Goal: Task Accomplishment & Management: Complete application form

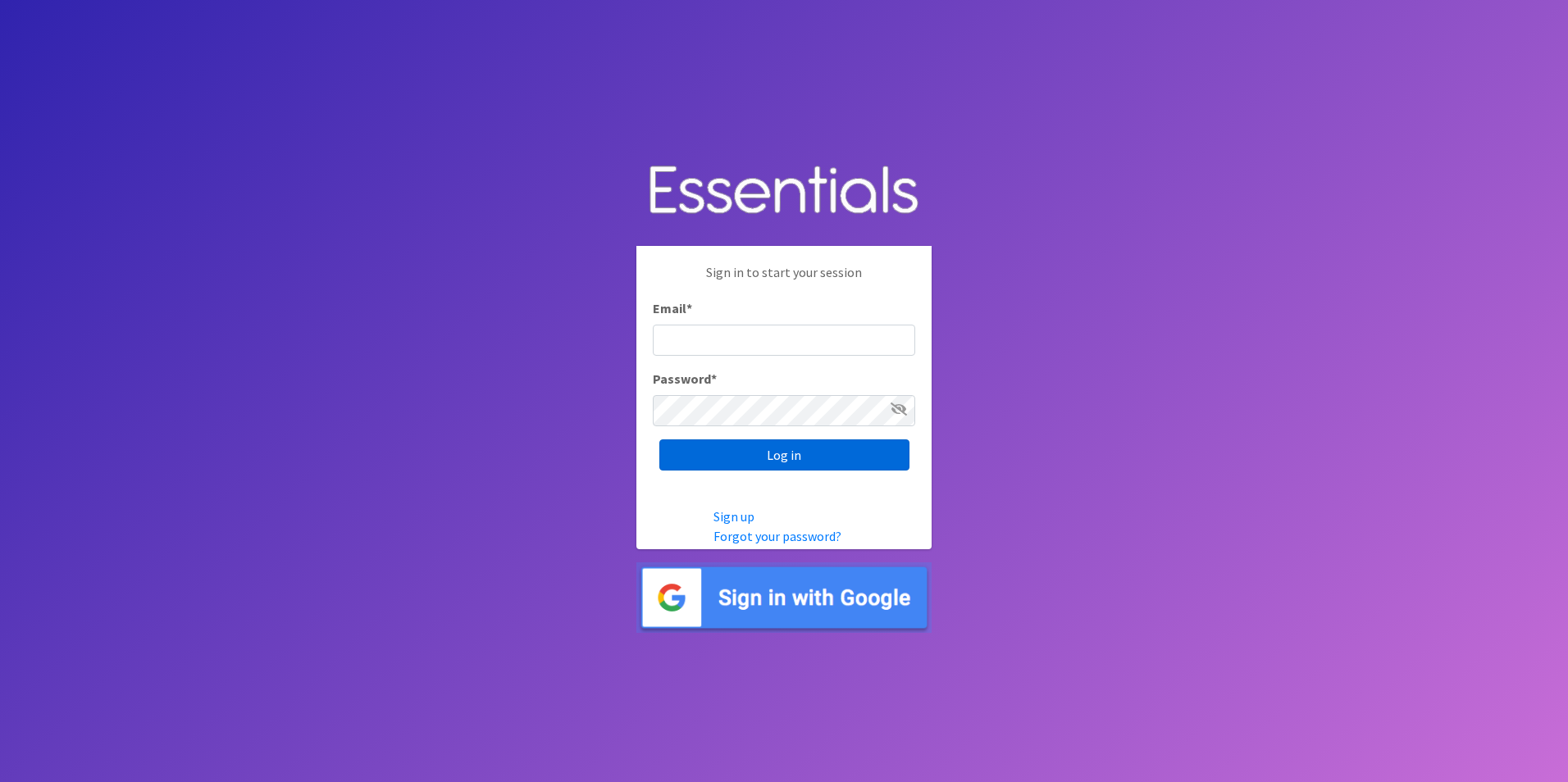
type input "[EMAIL_ADDRESS][DOMAIN_NAME]"
click at [746, 454] on input "Log in" at bounding box center [784, 455] width 250 height 31
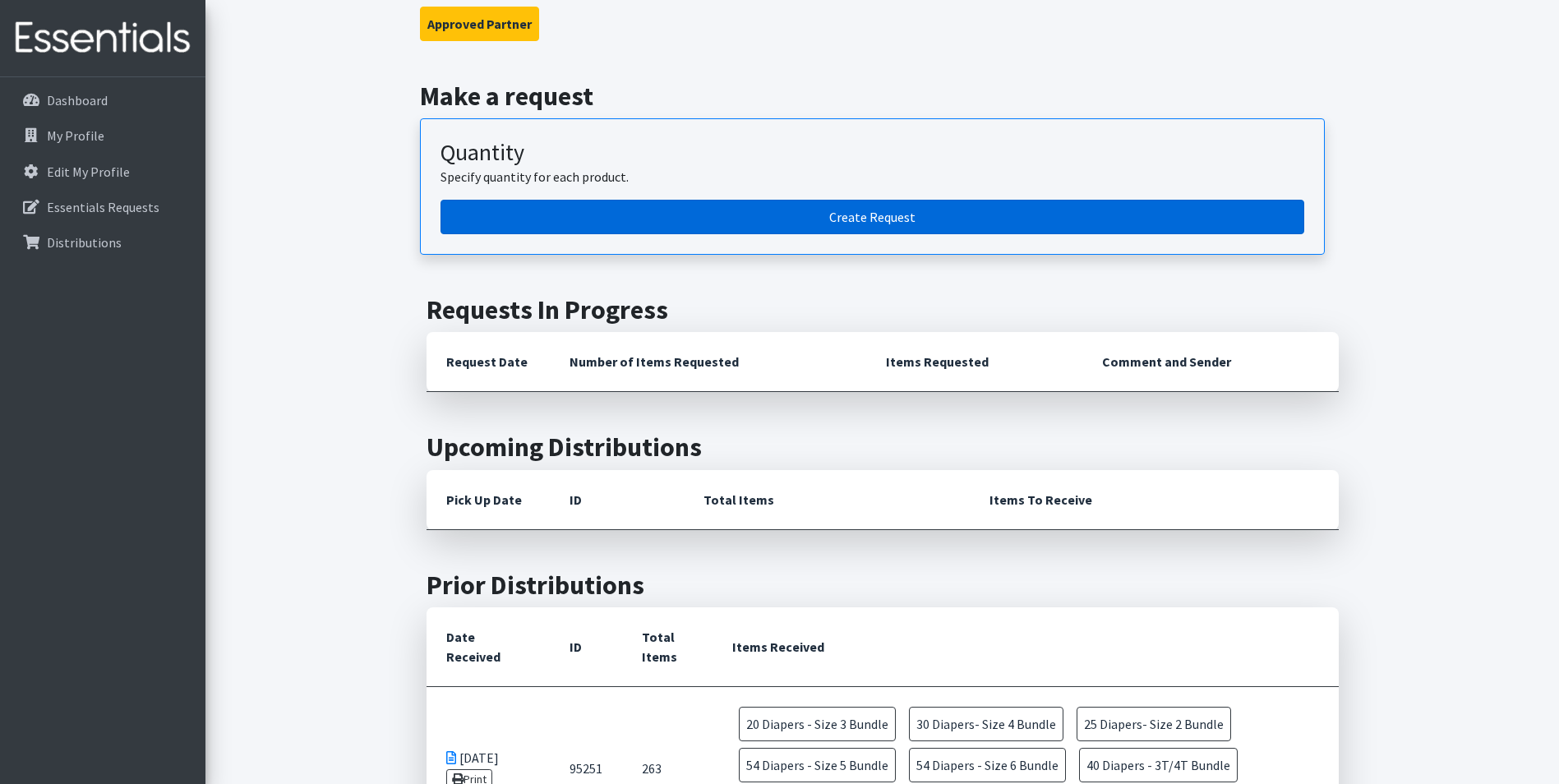
scroll to position [247, 0]
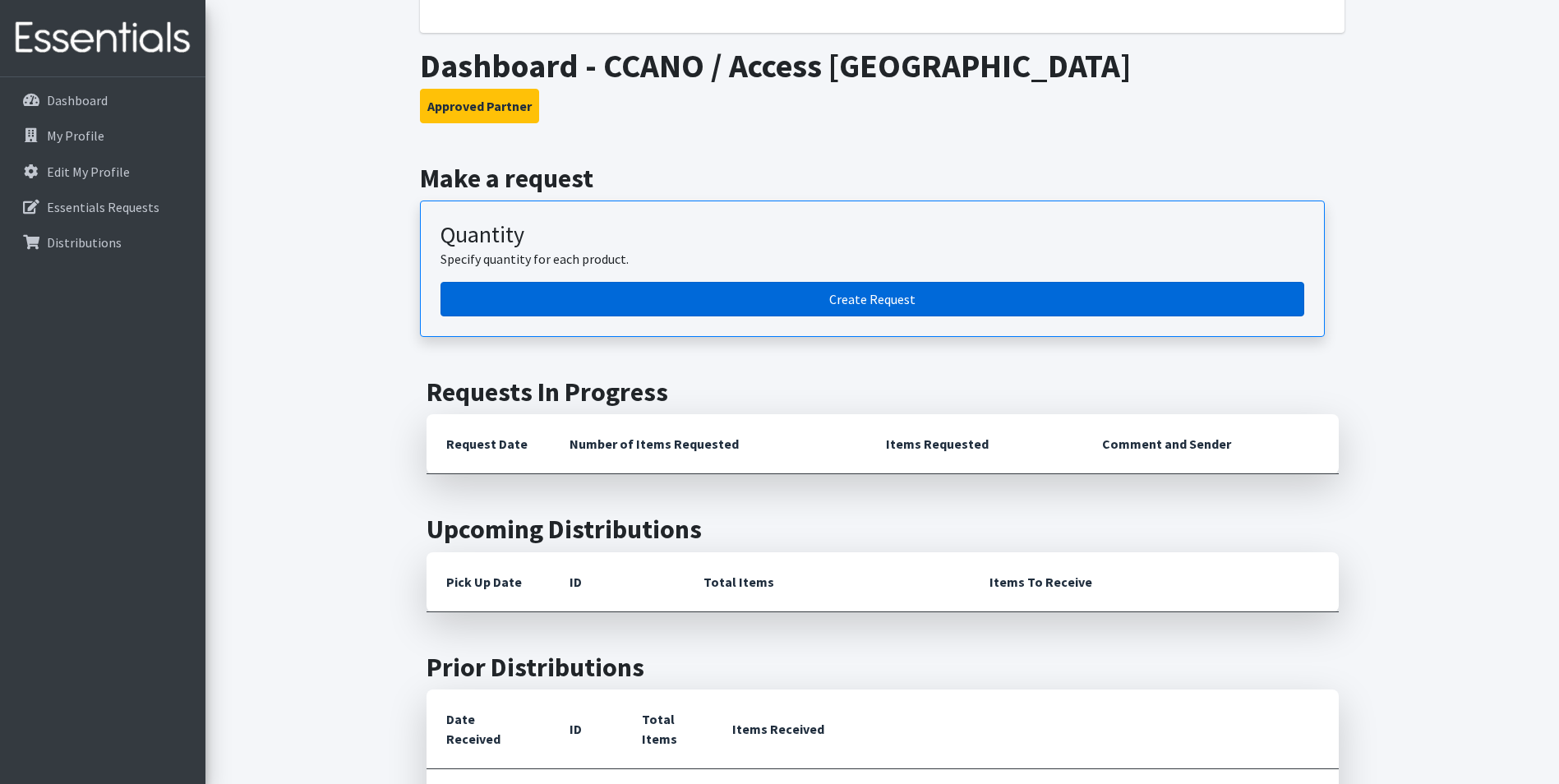
click at [886, 292] on link "Create Request" at bounding box center [873, 299] width 864 height 35
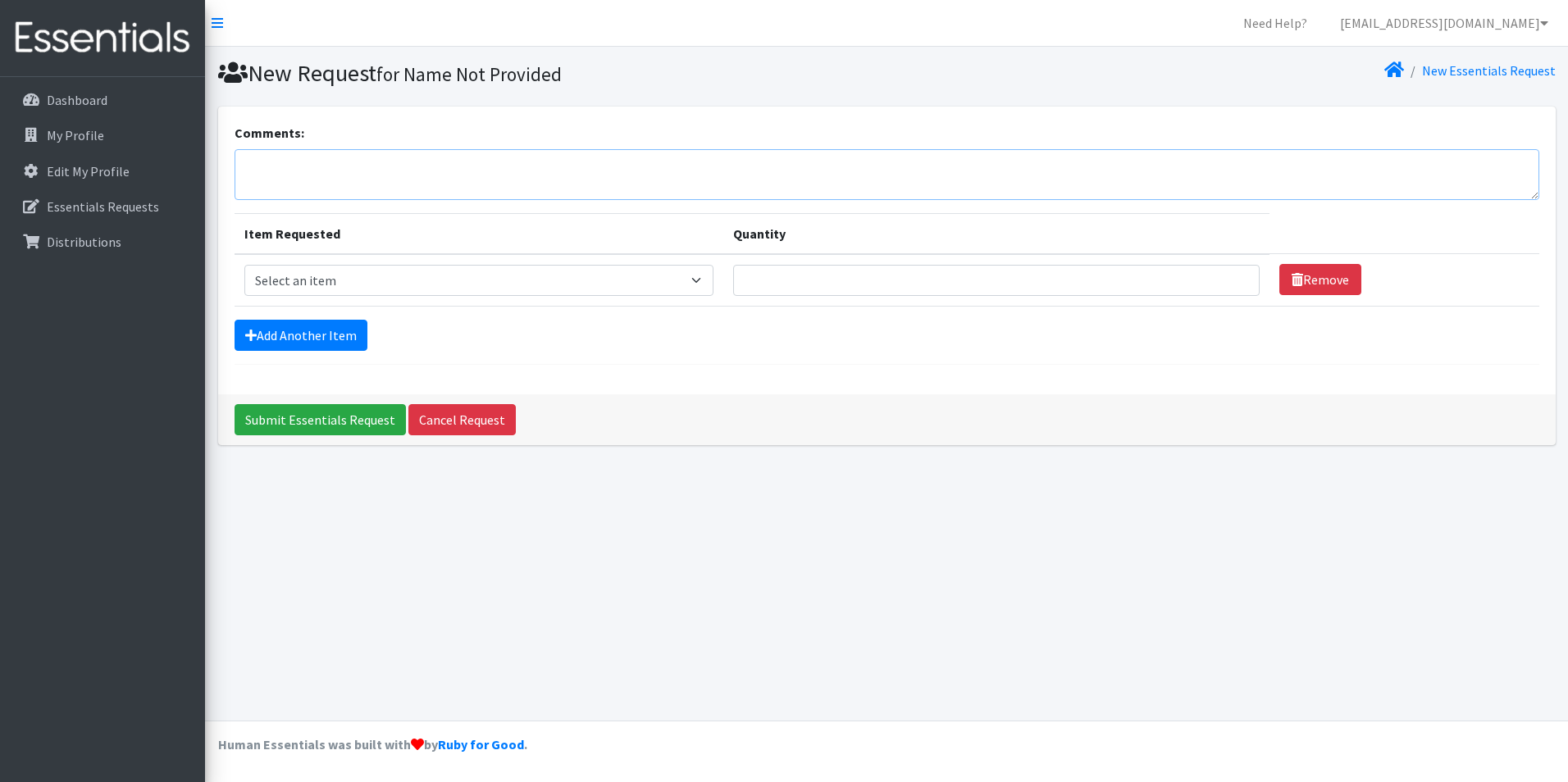
click at [306, 170] on textarea "Comments:" at bounding box center [887, 175] width 1305 height 51
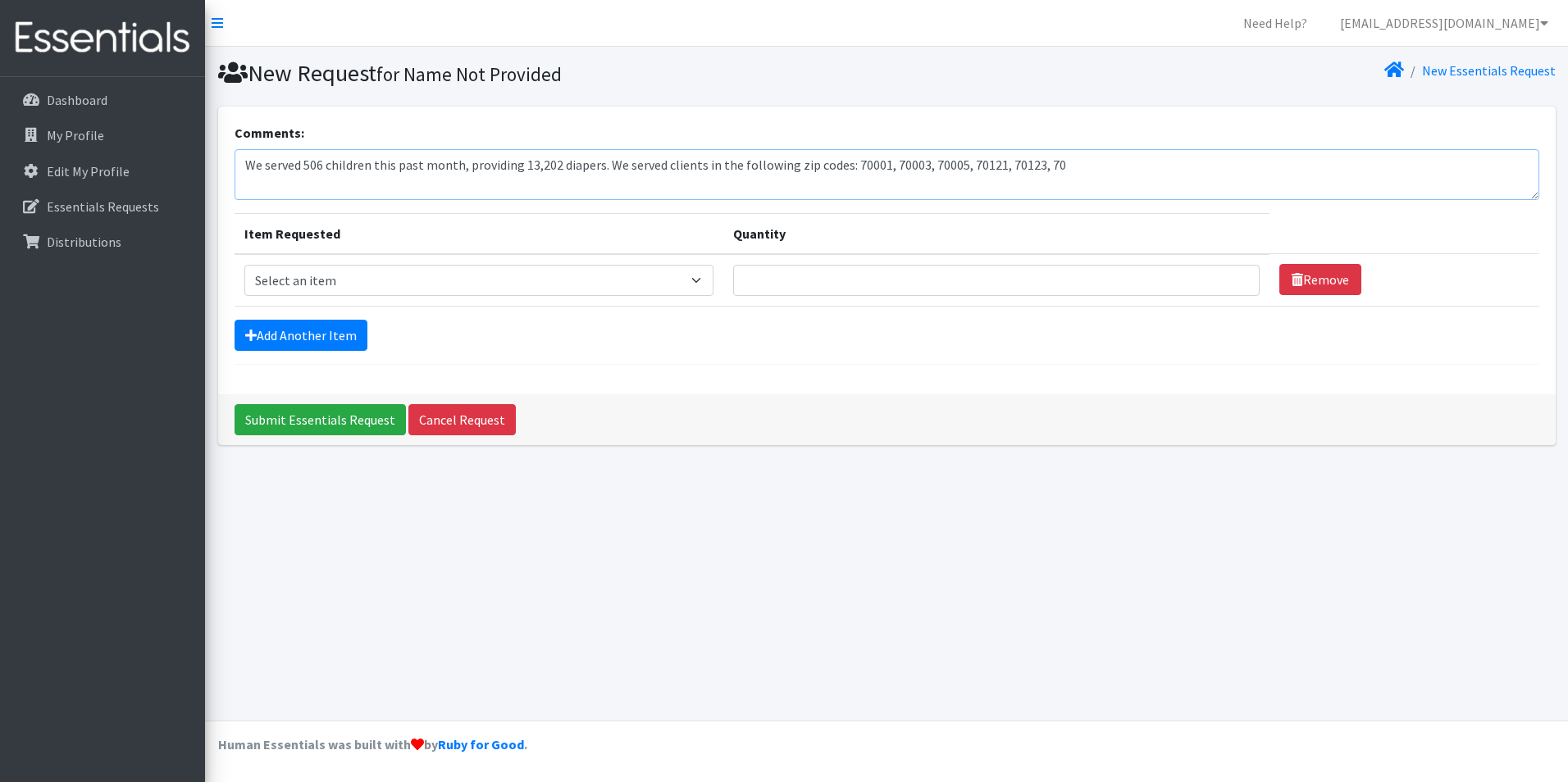
click at [962, 164] on textarea "We served 506 children this past month, providing 13,202 diapers. We served cli…" at bounding box center [887, 175] width 1305 height 51
click at [998, 165] on textarea "We served 506 children this past month, providing 13,202 diapers. We served cli…" at bounding box center [887, 175] width 1305 height 51
click at [1099, 166] on textarea "We served 506 children this past month, providing 13,202 diapers. We served cli…" at bounding box center [887, 175] width 1305 height 51
click at [968, 164] on textarea "We served 506 children this past month, providing 13,202 diapers. We served cli…" at bounding box center [887, 175] width 1305 height 51
click at [961, 166] on textarea "We served 506 children this past month, providing 13,202 diapers. We served cli…" at bounding box center [887, 175] width 1305 height 51
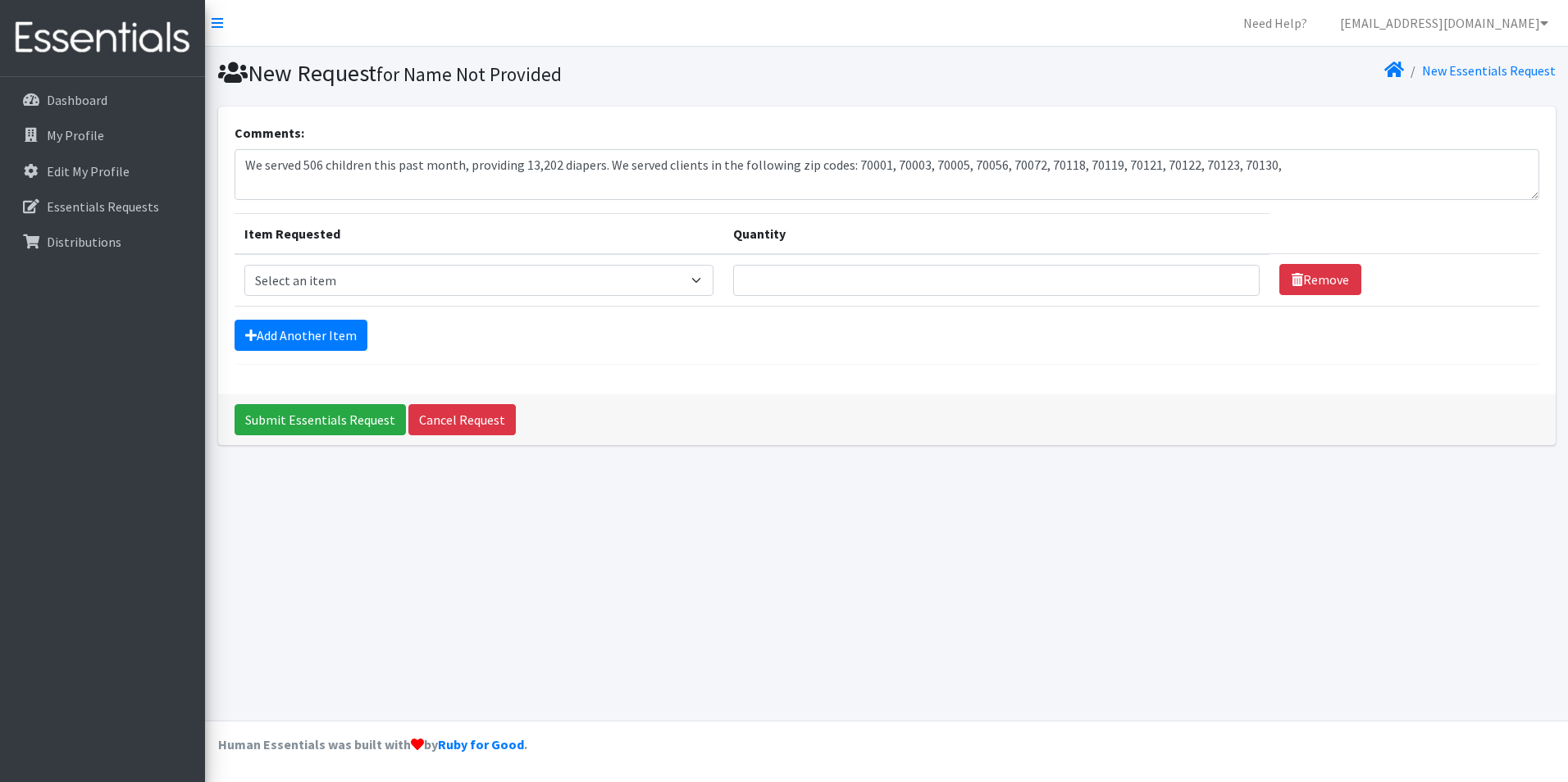
click at [1513, 107] on div "Comments: We served 506 children this past month, providing 13,202 diapers. We …" at bounding box center [887, 250] width 1338 height 288
click at [959, 161] on textarea "We served 506 children this past month, providing 13,202 diapers. We served cli…" at bounding box center [887, 175] width 1305 height 51
click at [1108, 166] on textarea "We served 506 children this past month, providing 13,202 diapers. We served cli…" at bounding box center [887, 175] width 1305 height 51
click at [1341, 169] on textarea "We served 506 children this past month, providing 13,202 diapers. We served cli…" at bounding box center [887, 175] width 1305 height 51
click at [1434, 164] on textarea "We served 506 children this past month, providing 13,202 diapers. We served cli…" at bounding box center [887, 175] width 1305 height 51
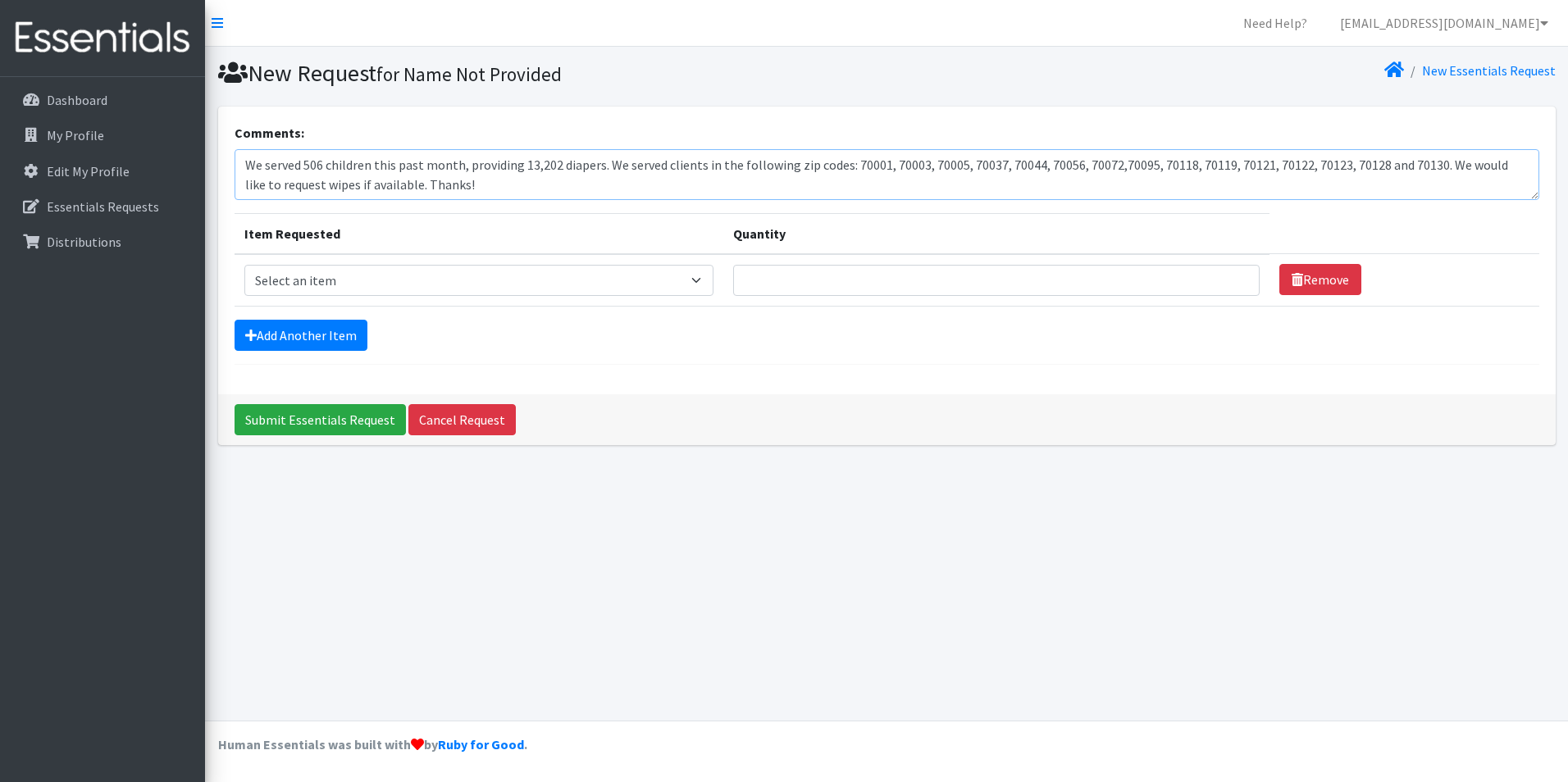
type textarea "We served 506 children this past month, providing 13,202 diapers. We served cli…"
click at [398, 269] on select "Select an item Diaper - 2T/3T Bundle Diapers - 3T/4T Bundle Diapers - 4T/5T Bun…" at bounding box center [479, 279] width 470 height 31
select select "14881"
click at [244, 264] on select "Select an item Diaper - 2T/3T Bundle Diapers - 3T/4T Bundle Diapers - 4T/5T Bun…" at bounding box center [479, 279] width 470 height 31
click at [781, 278] on input "Quantity" at bounding box center [996, 279] width 527 height 31
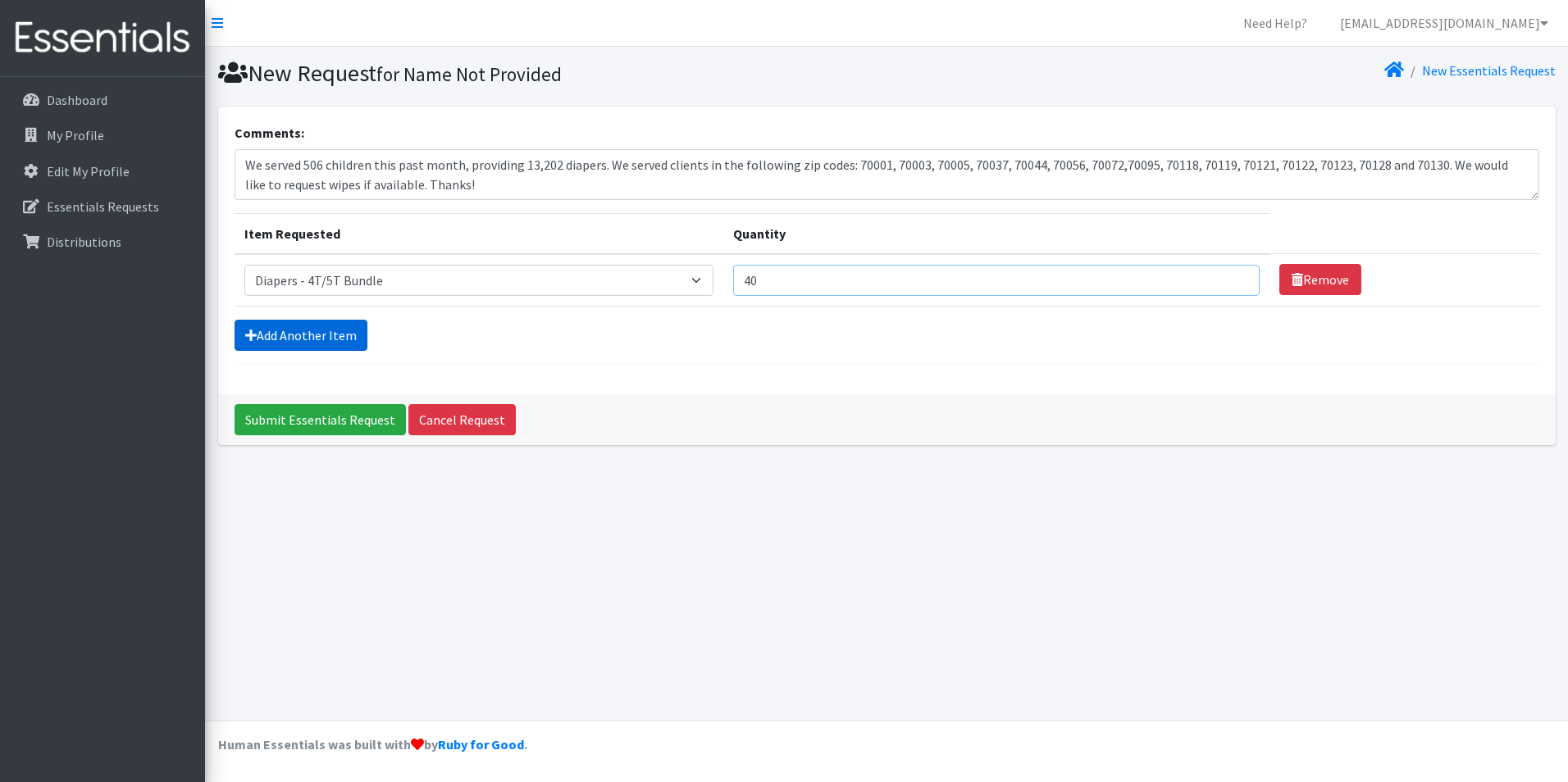
type input "40"
click at [302, 334] on link "Add Another Item" at bounding box center [300, 335] width 133 height 31
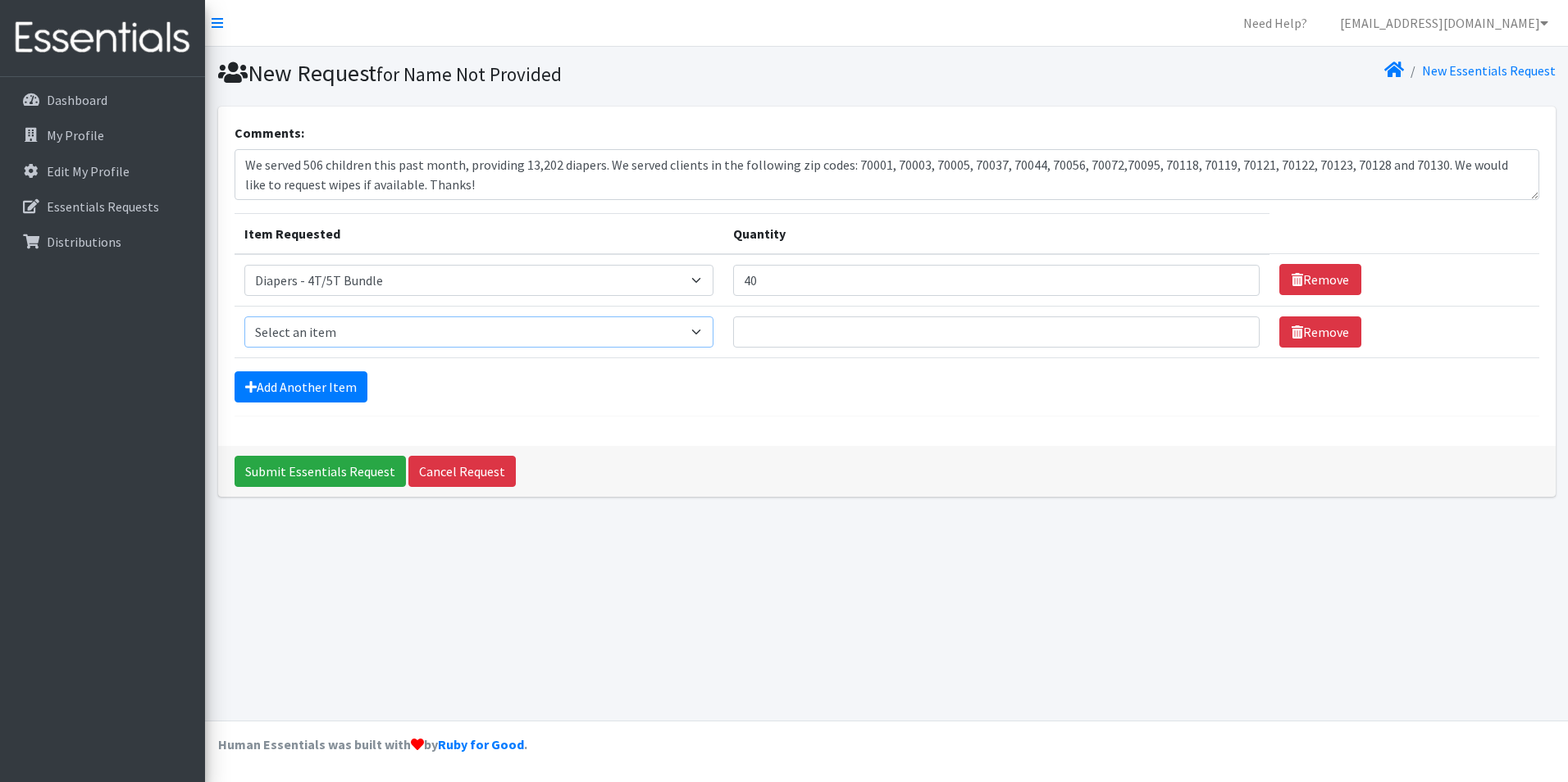
click at [309, 327] on select "Select an item Diaper - 2T/3T Bundle Diapers - 3T/4T Bundle Diapers - 4T/5T Bun…" at bounding box center [479, 331] width 470 height 31
select select "14880"
click at [244, 316] on select "Select an item Diaper - 2T/3T Bundle Diapers - 3T/4T Bundle Diapers - 4T/5T Bun…" at bounding box center [479, 331] width 470 height 31
click at [835, 318] on input "Quantity" at bounding box center [996, 331] width 527 height 31
type input "40"
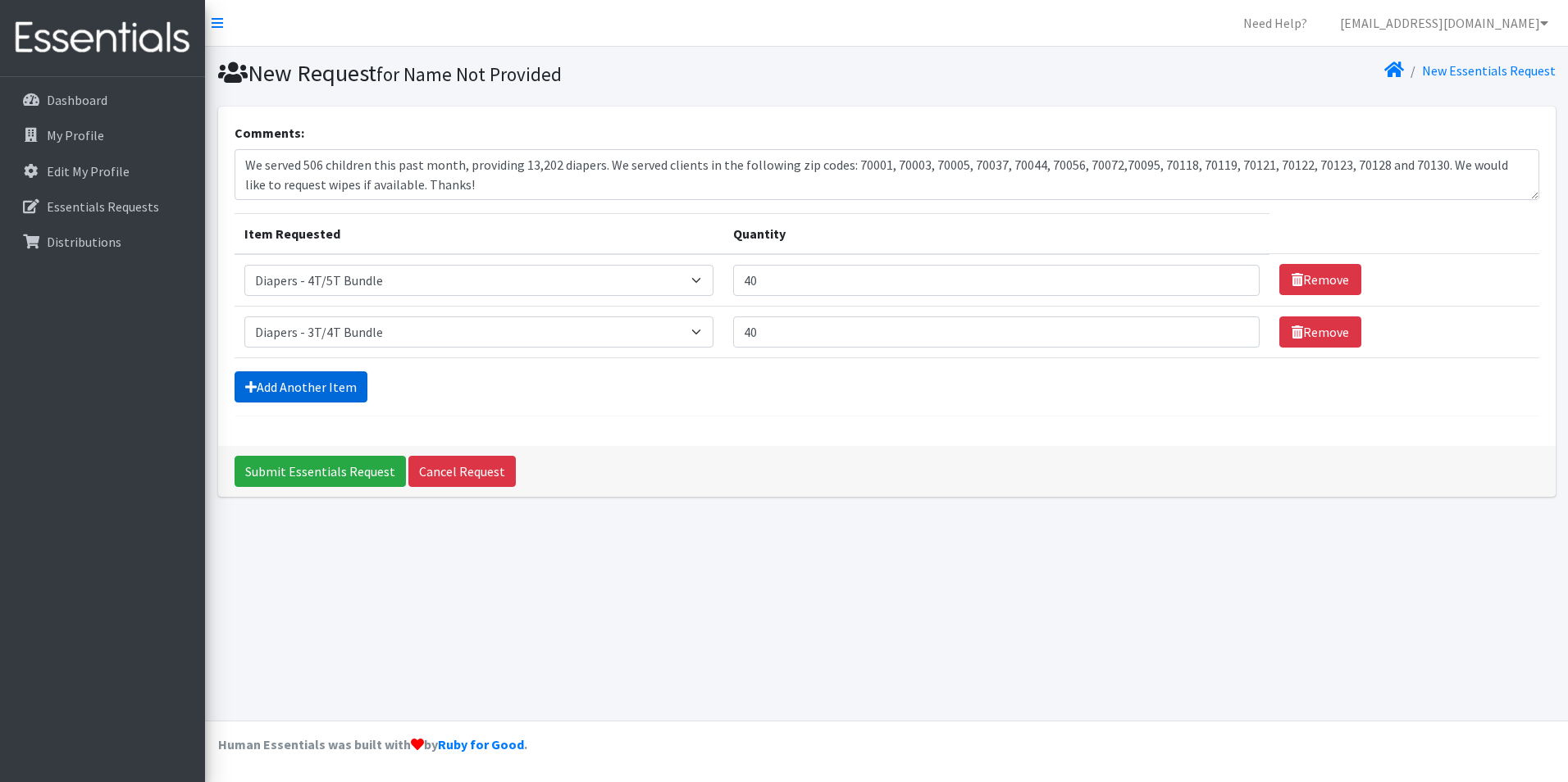
click at [278, 380] on link "Add Another Item" at bounding box center [300, 386] width 133 height 31
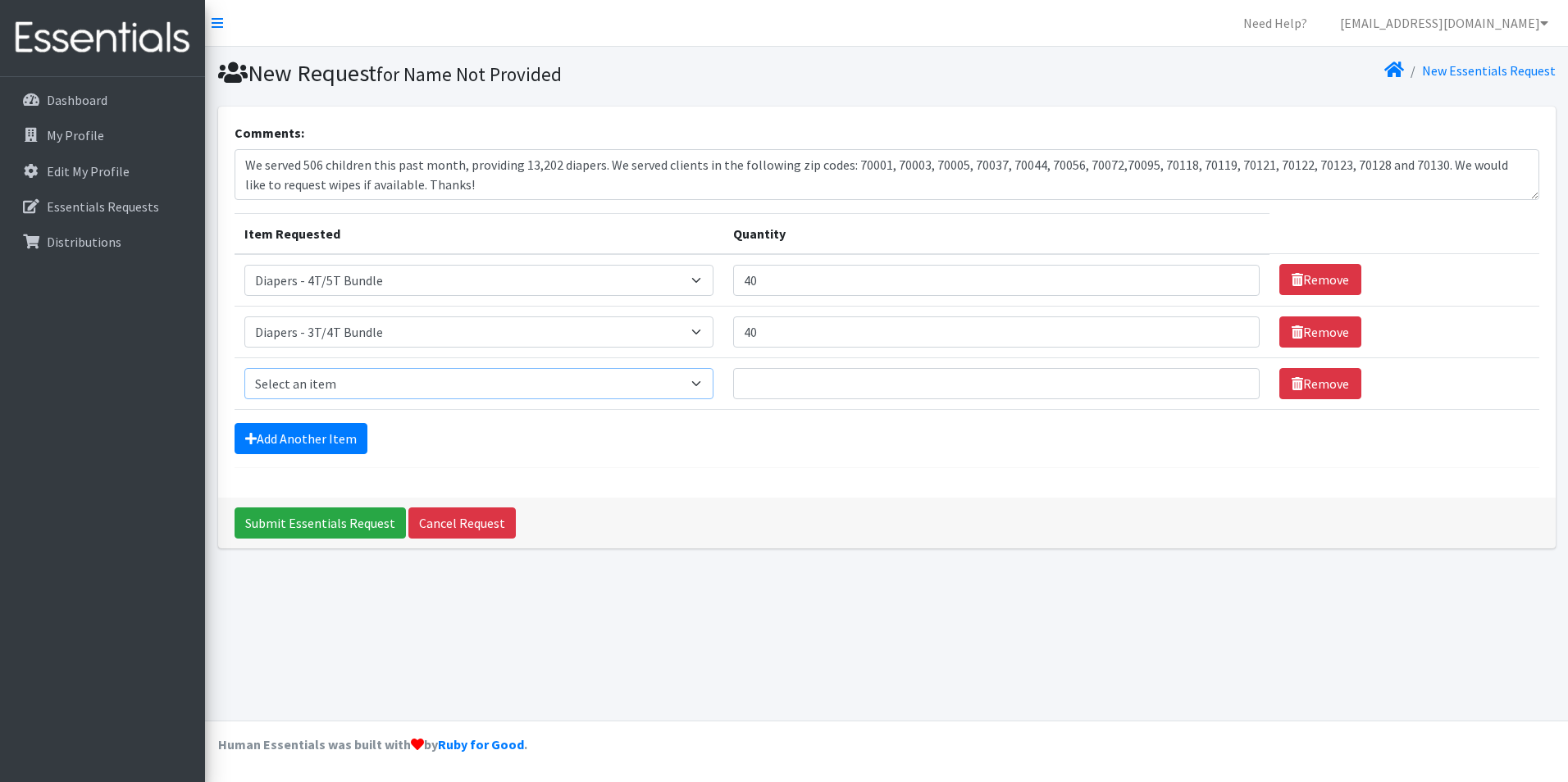
click at [292, 390] on select "Select an item Diaper - 2T/3T Bundle Diapers - 3T/4T Bundle Diapers - 4T/5T Bun…" at bounding box center [479, 383] width 470 height 31
select select "14878"
click at [244, 368] on select "Select an item Diaper - 2T/3T Bundle Diapers - 3T/4T Bundle Diapers - 4T/5T Bun…" at bounding box center [479, 383] width 470 height 31
click at [776, 380] on input "Quantity" at bounding box center [996, 383] width 527 height 31
type input "80"
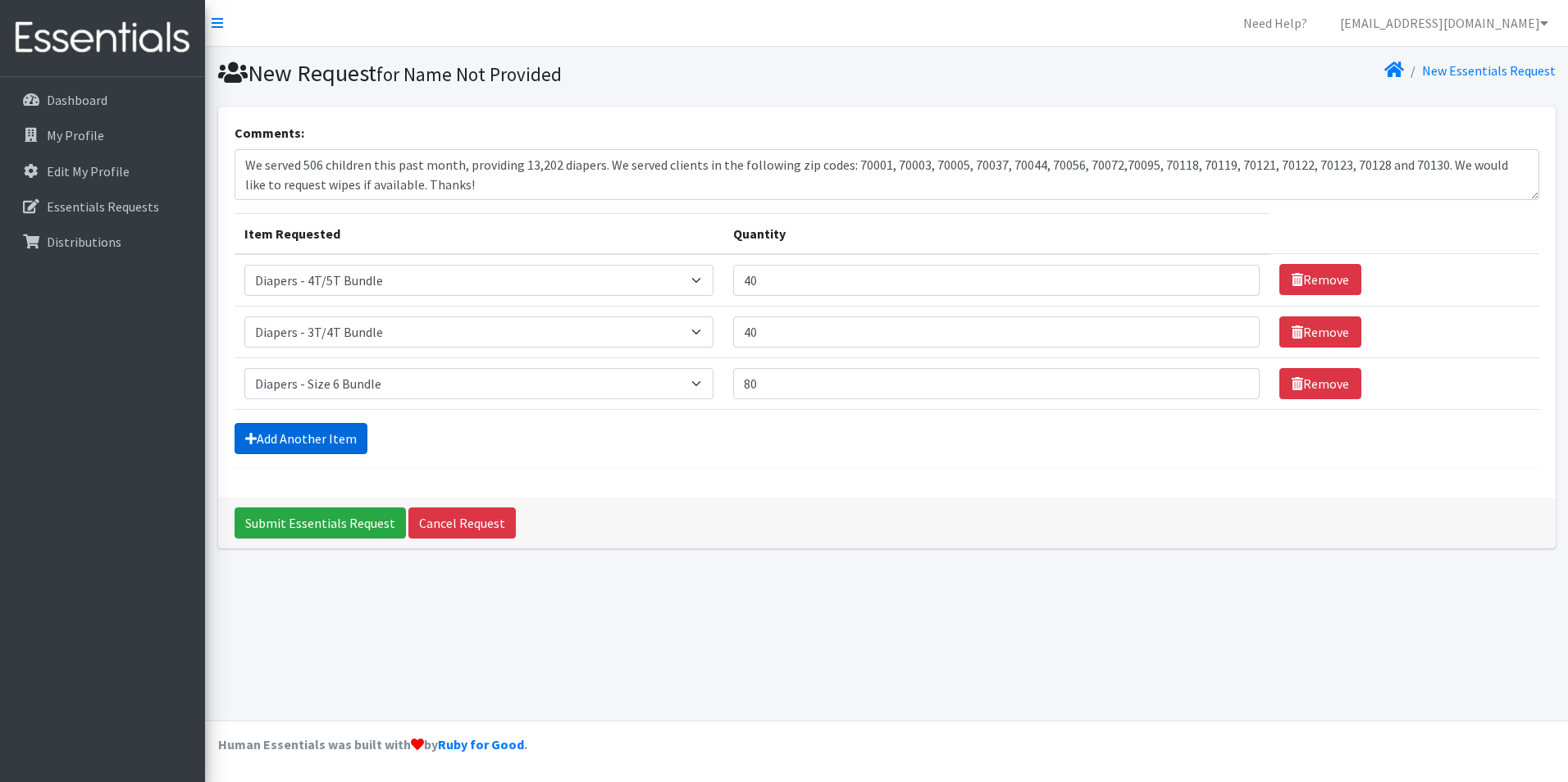
click at [284, 434] on link "Add Another Item" at bounding box center [300, 438] width 133 height 31
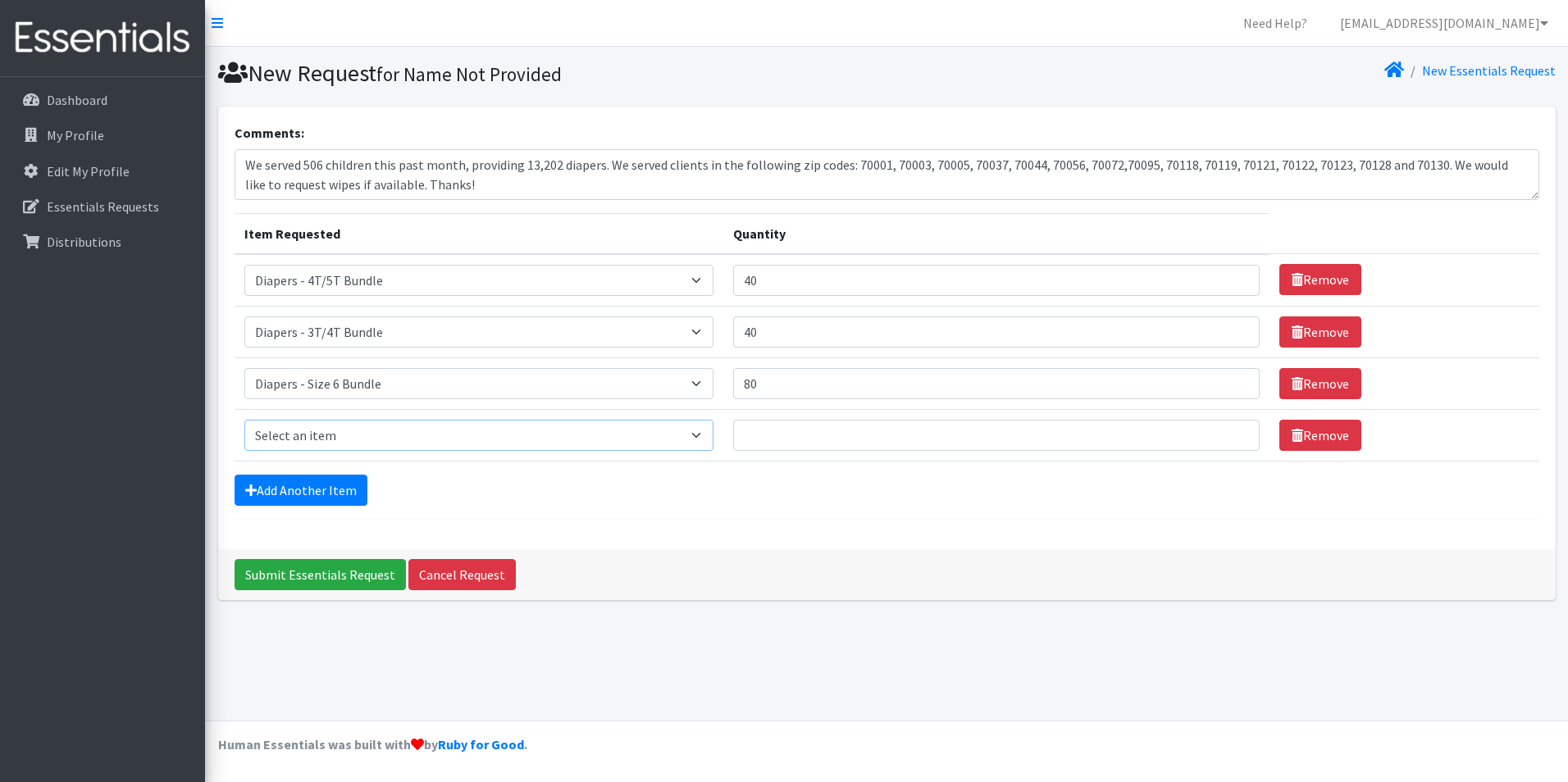
click at [306, 440] on select "Select an item Diaper - 2T/3T Bundle Diapers - 3T/4T Bundle Diapers - 4T/5T Bun…" at bounding box center [479, 435] width 470 height 31
select select "14877"
click at [244, 420] on select "Select an item Diaper - 2T/3T Bundle Diapers - 3T/4T Bundle Diapers - 4T/5T Bun…" at bounding box center [479, 435] width 470 height 31
click at [792, 446] on input "Quantity" at bounding box center [996, 435] width 527 height 31
type input "80"
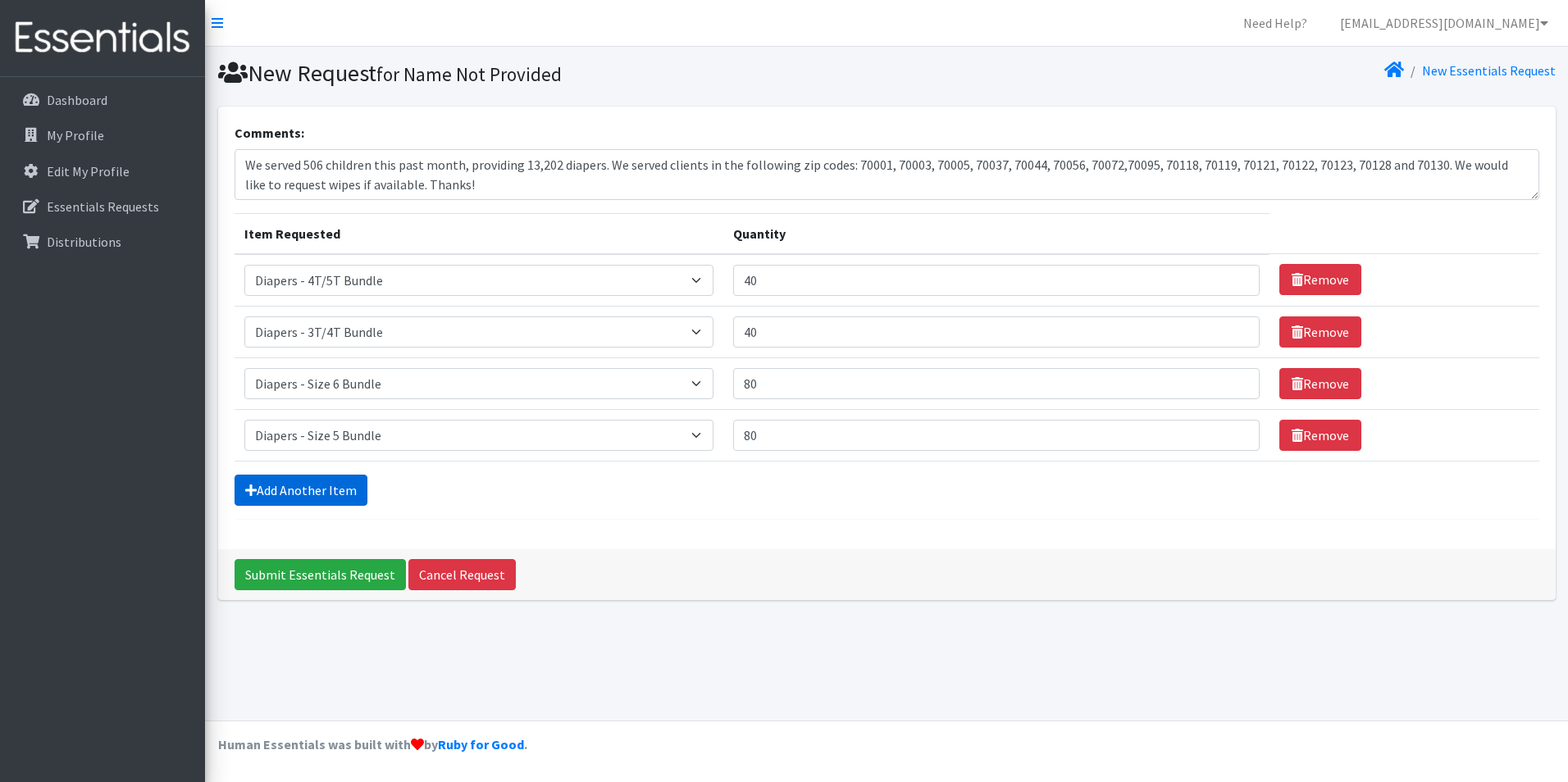
click at [274, 491] on link "Add Another Item" at bounding box center [300, 490] width 133 height 31
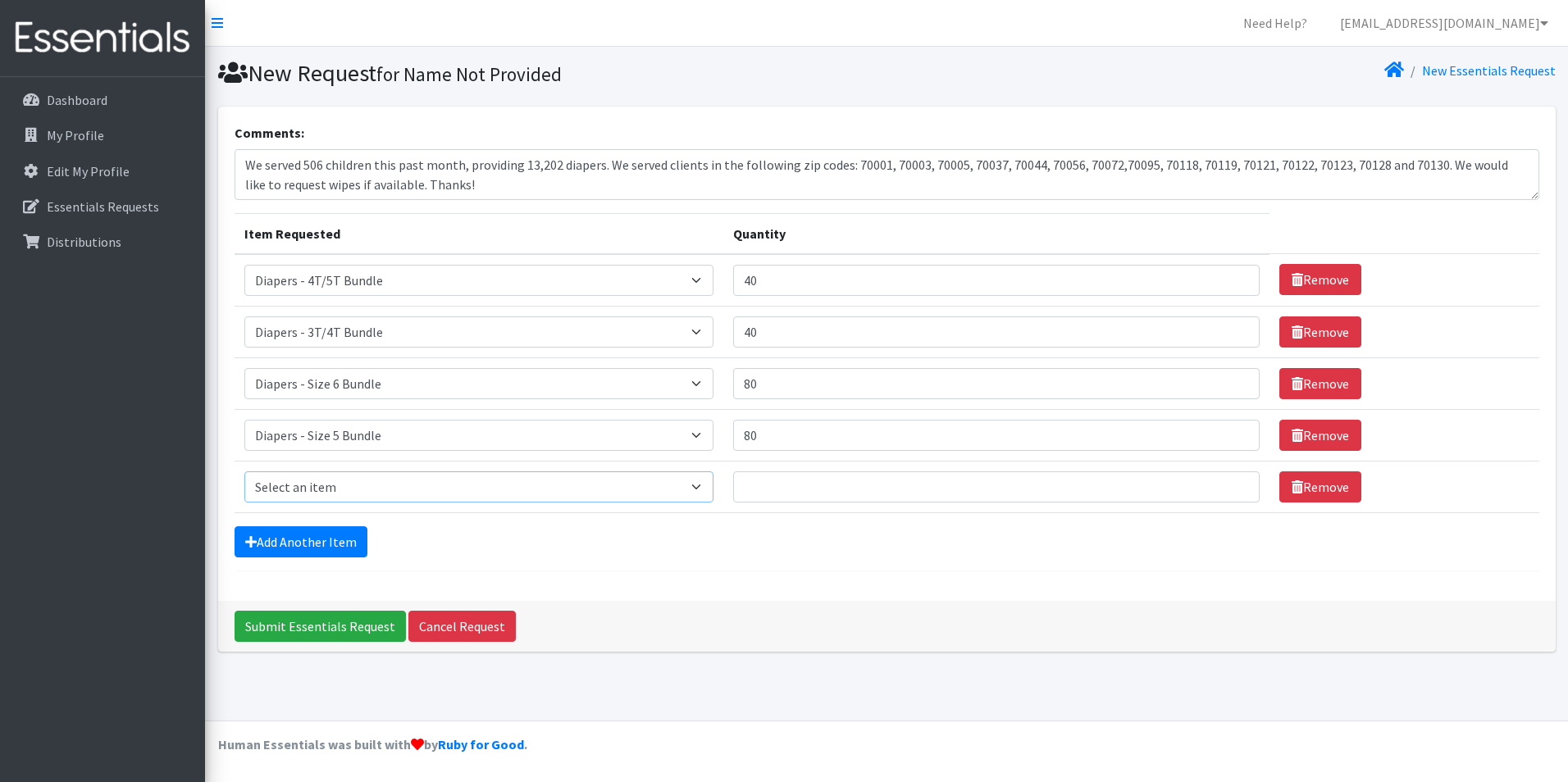
click at [325, 493] on select "Select an item Diaper - 2T/3T Bundle Diapers - 3T/4T Bundle Diapers - 4T/5T Bun…" at bounding box center [479, 487] width 470 height 31
select select "14876"
click at [244, 472] on select "Select an item Diaper - 2T/3T Bundle Diapers - 3T/4T Bundle Diapers - 4T/5T Bun…" at bounding box center [479, 487] width 470 height 31
click at [799, 486] on input "Quantity" at bounding box center [996, 487] width 527 height 31
type input "30"
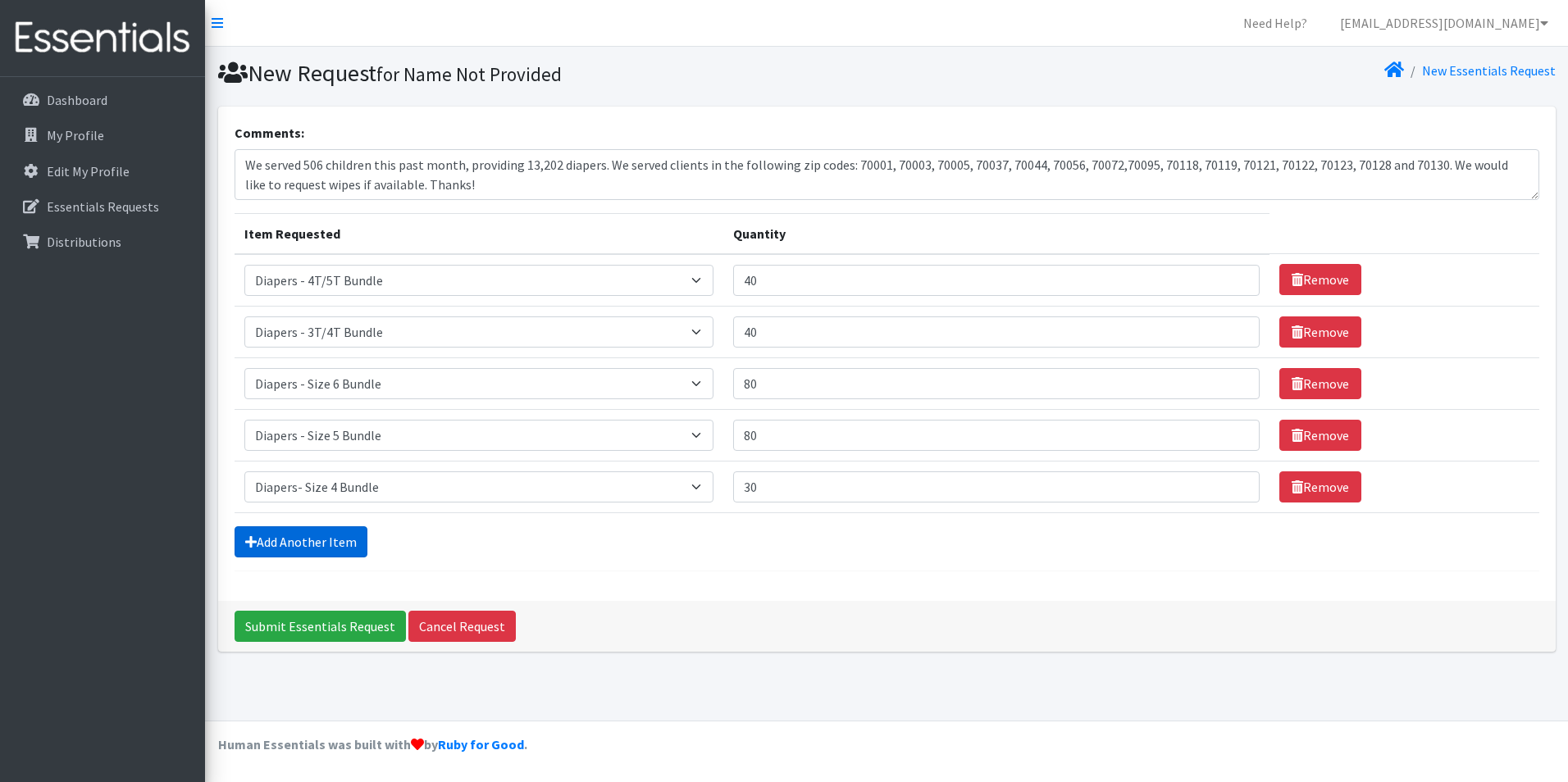
click at [306, 538] on link "Add Another Item" at bounding box center [300, 542] width 133 height 31
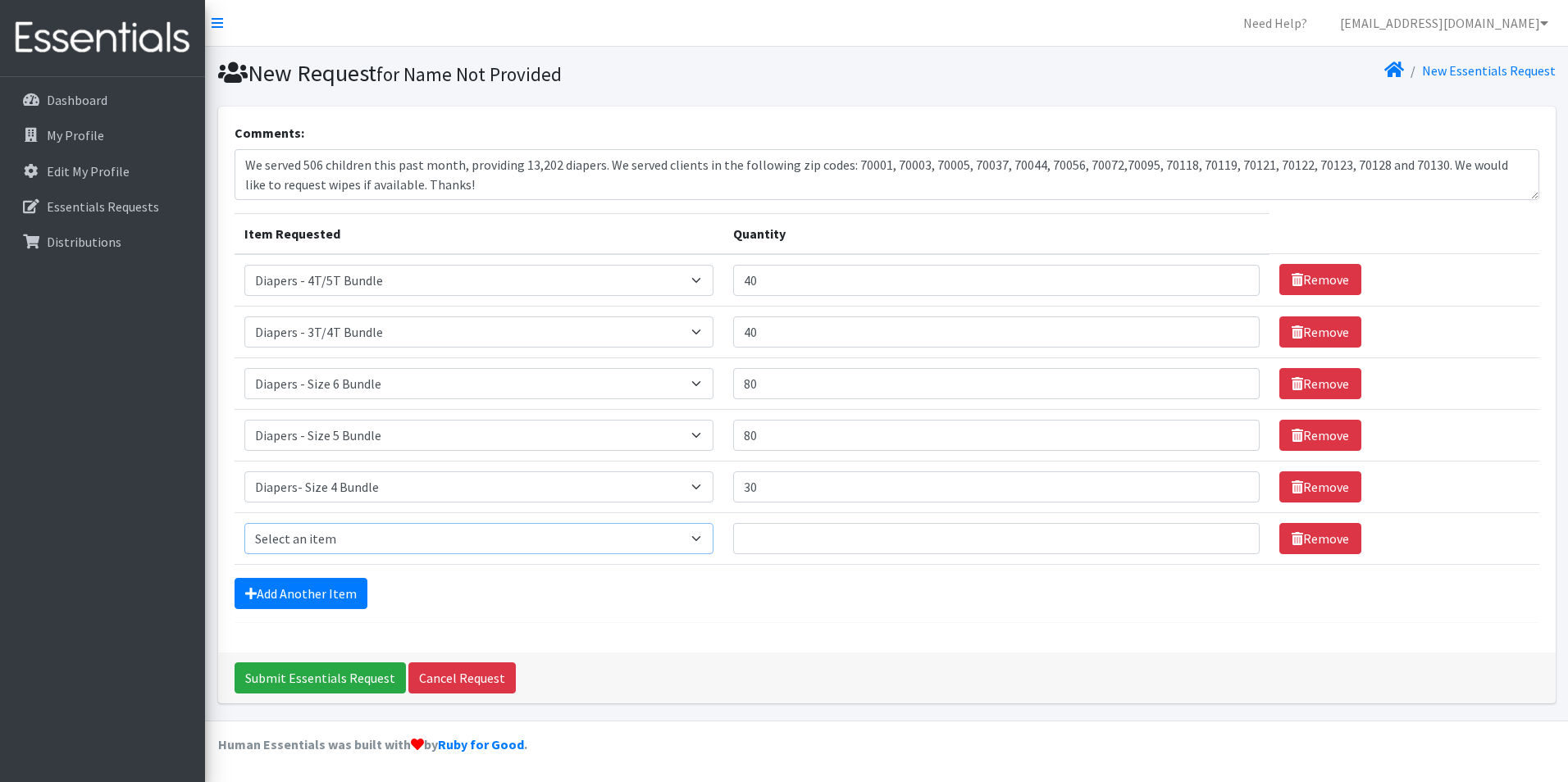
click at [301, 534] on select "Select an item Diaper - 2T/3T Bundle Diapers - 3T/4T Bundle Diapers - 4T/5T Bun…" at bounding box center [479, 538] width 470 height 31
select select "14874"
click at [244, 523] on select "Select an item Diaper - 2T/3T Bundle Diapers - 3T/4T Bundle Diapers - 4T/5T Bun…" at bounding box center [479, 538] width 470 height 31
click at [771, 541] on input "Quantity" at bounding box center [996, 538] width 527 height 31
type input "10"
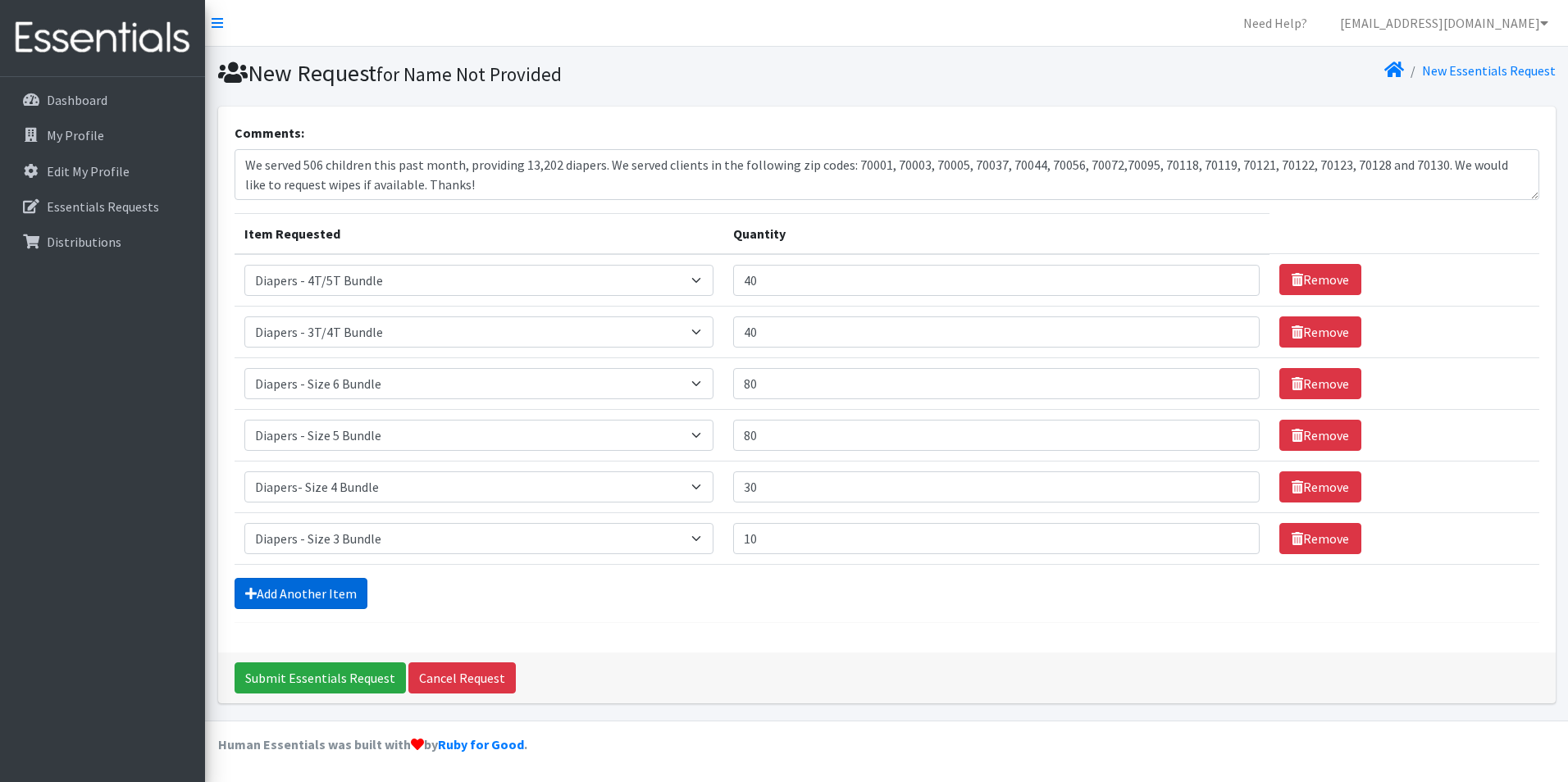
click at [311, 591] on link "Add Another Item" at bounding box center [300, 592] width 133 height 31
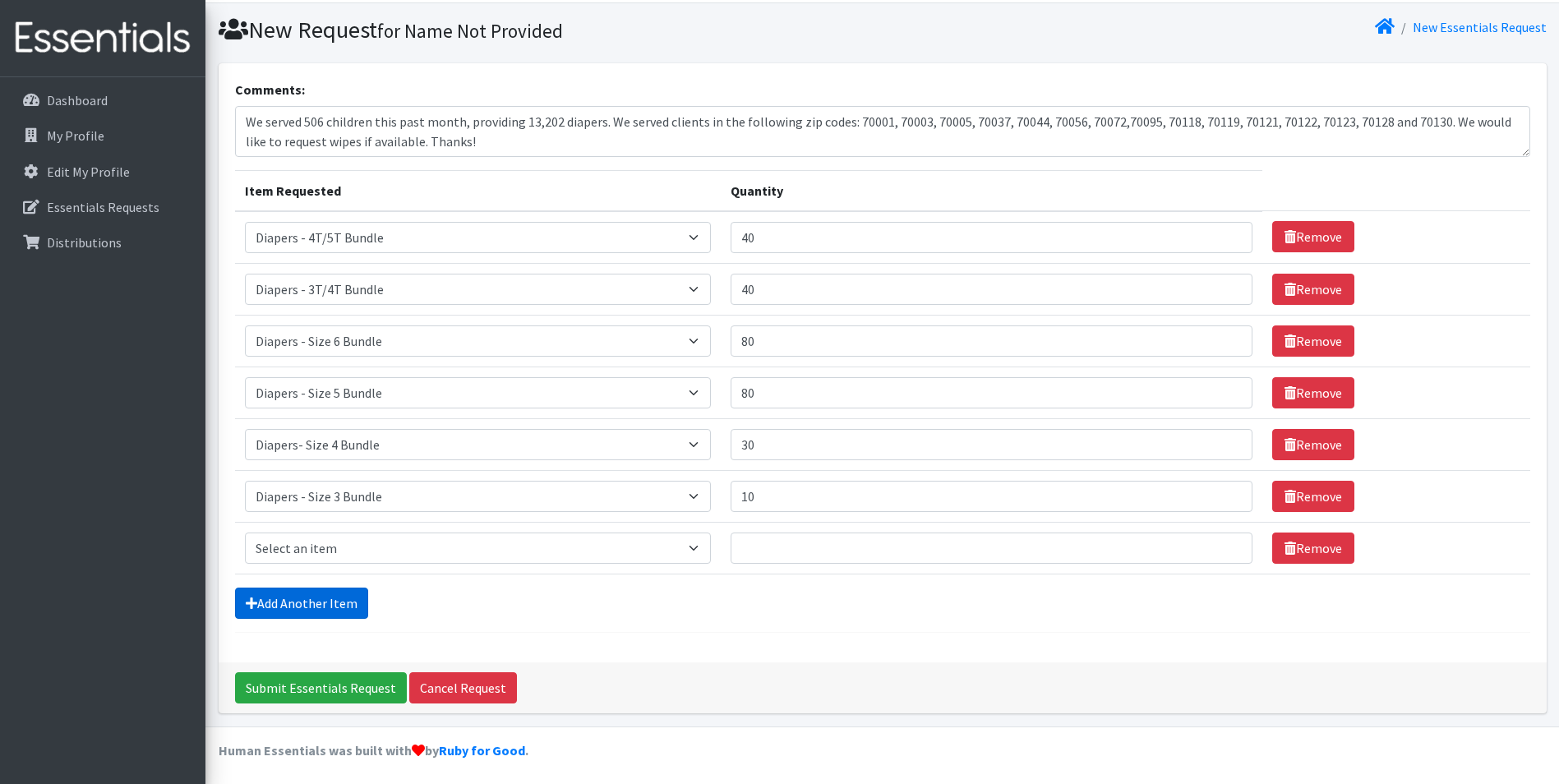
scroll to position [48, 0]
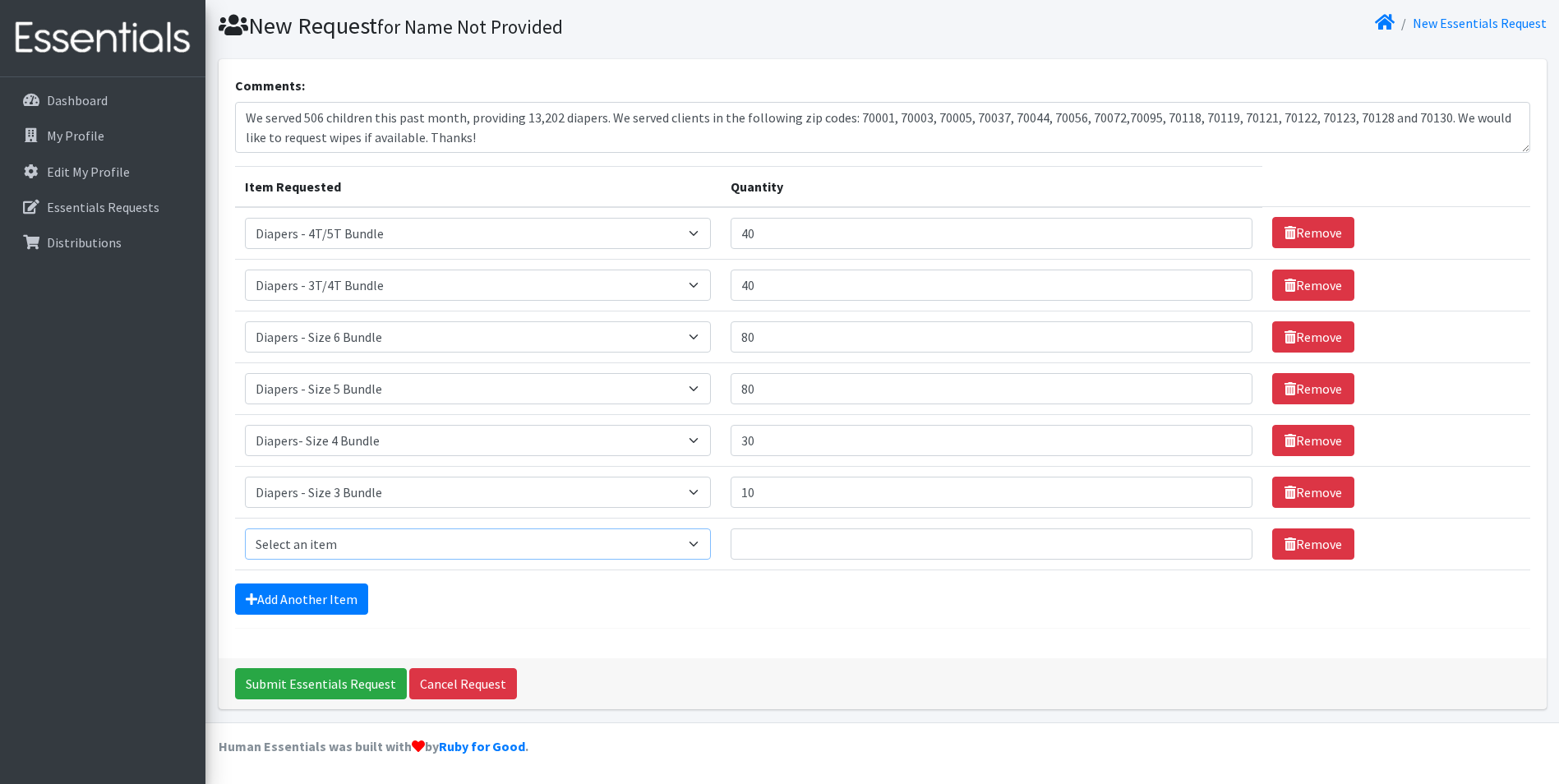
click at [338, 543] on select "Select an item Diaper - 2T/3T Bundle Diapers - 3T/4T Bundle Diapers - 4T/5T Bun…" at bounding box center [478, 544] width 466 height 31
select select "14873"
click at [245, 529] on select "Select an item Diaper - 2T/3T Bundle Diapers - 3T/4T Bundle Diapers - 4T/5T Bun…" at bounding box center [478, 544] width 466 height 31
click at [777, 550] on input "Quantity" at bounding box center [992, 544] width 522 height 31
type input "20"
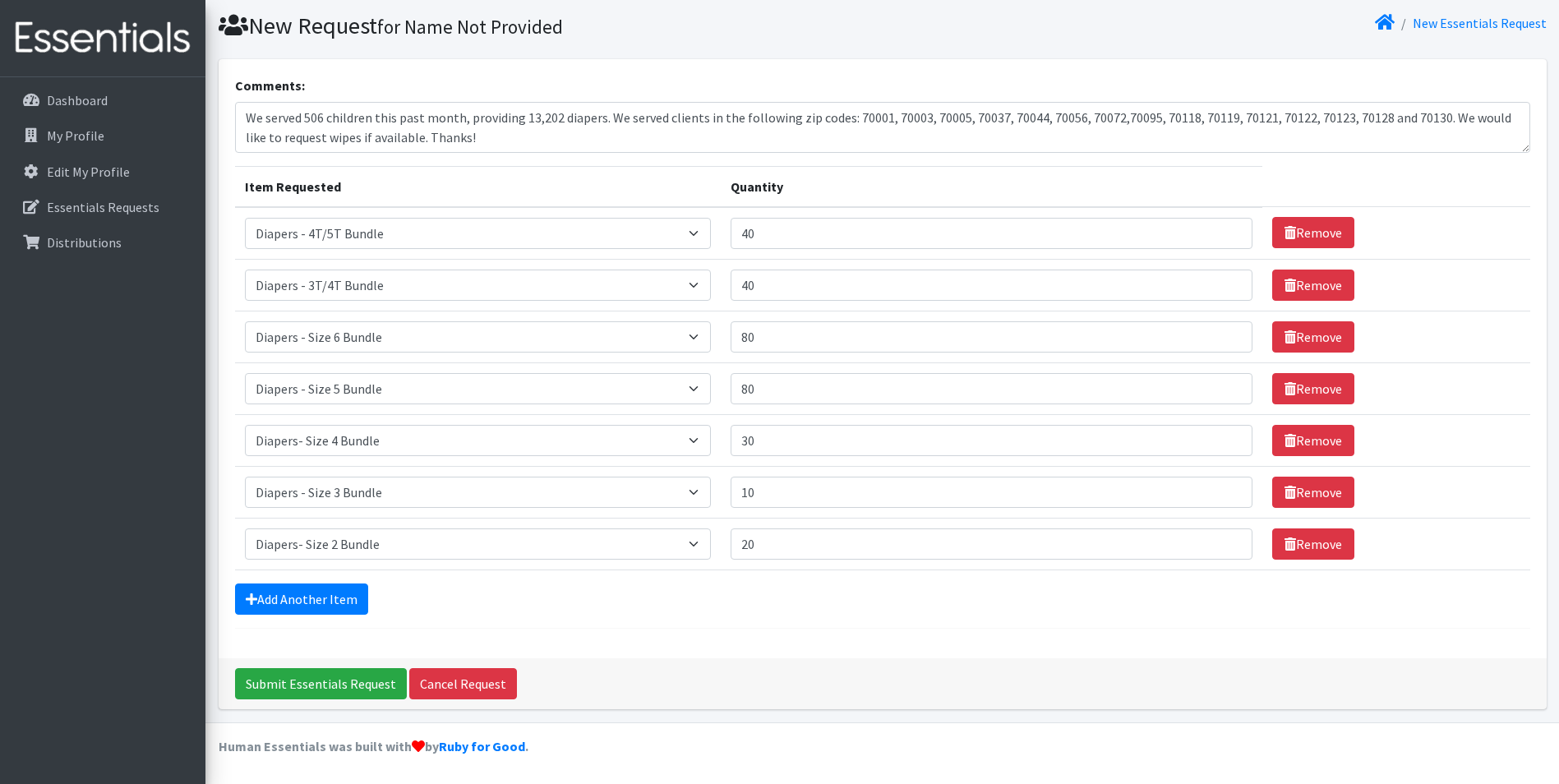
click at [854, 659] on div "Submit Essentials Request Cancel Request" at bounding box center [883, 683] width 1328 height 51
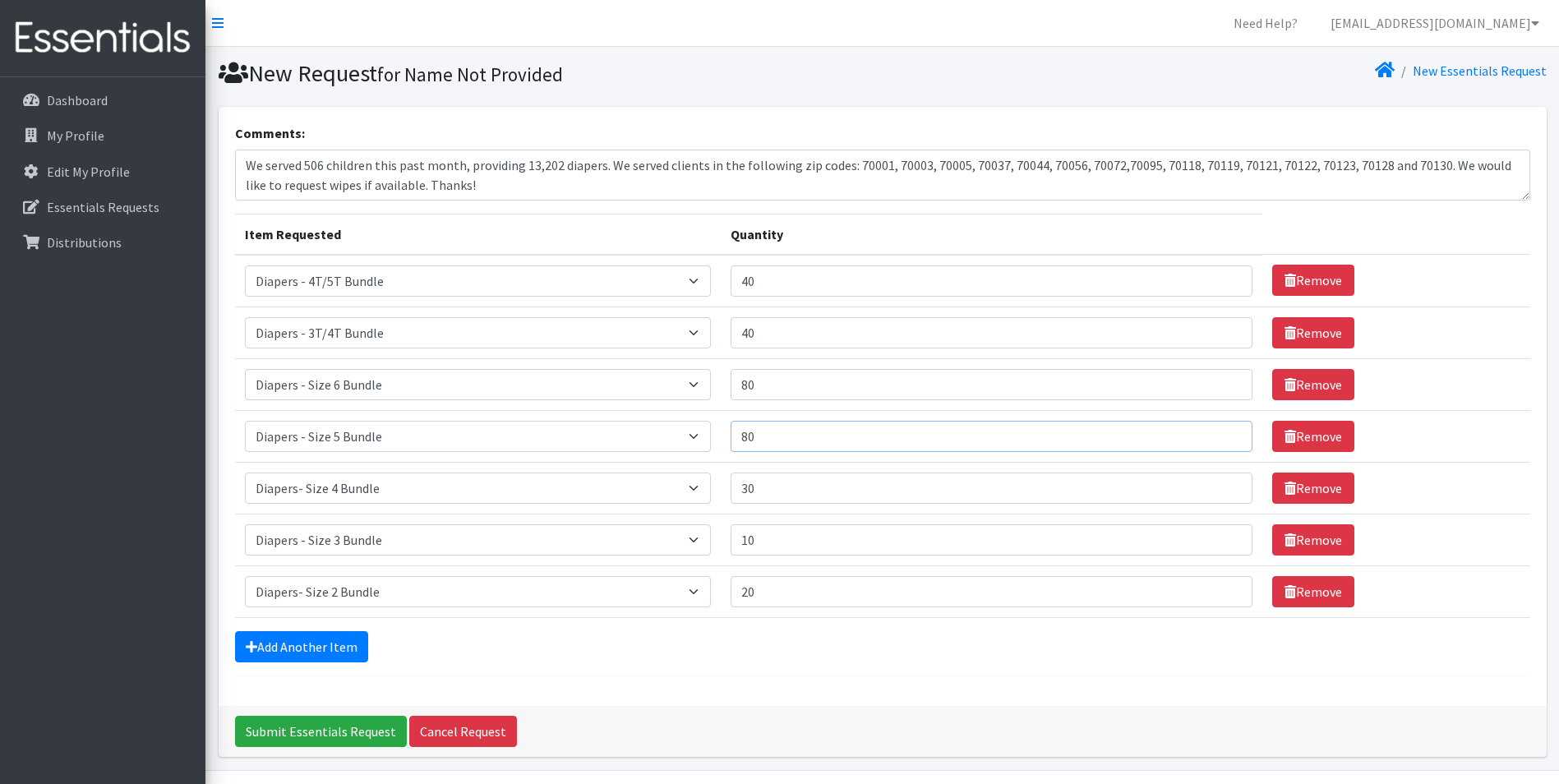
click at [771, 425] on input "80" at bounding box center [992, 436] width 522 height 31
click at [955, 383] on input "80" at bounding box center [992, 384] width 522 height 31
type input "85"
click at [798, 430] on input "80" at bounding box center [992, 436] width 522 height 31
click at [818, 384] on input "85" at bounding box center [992, 384] width 522 height 31
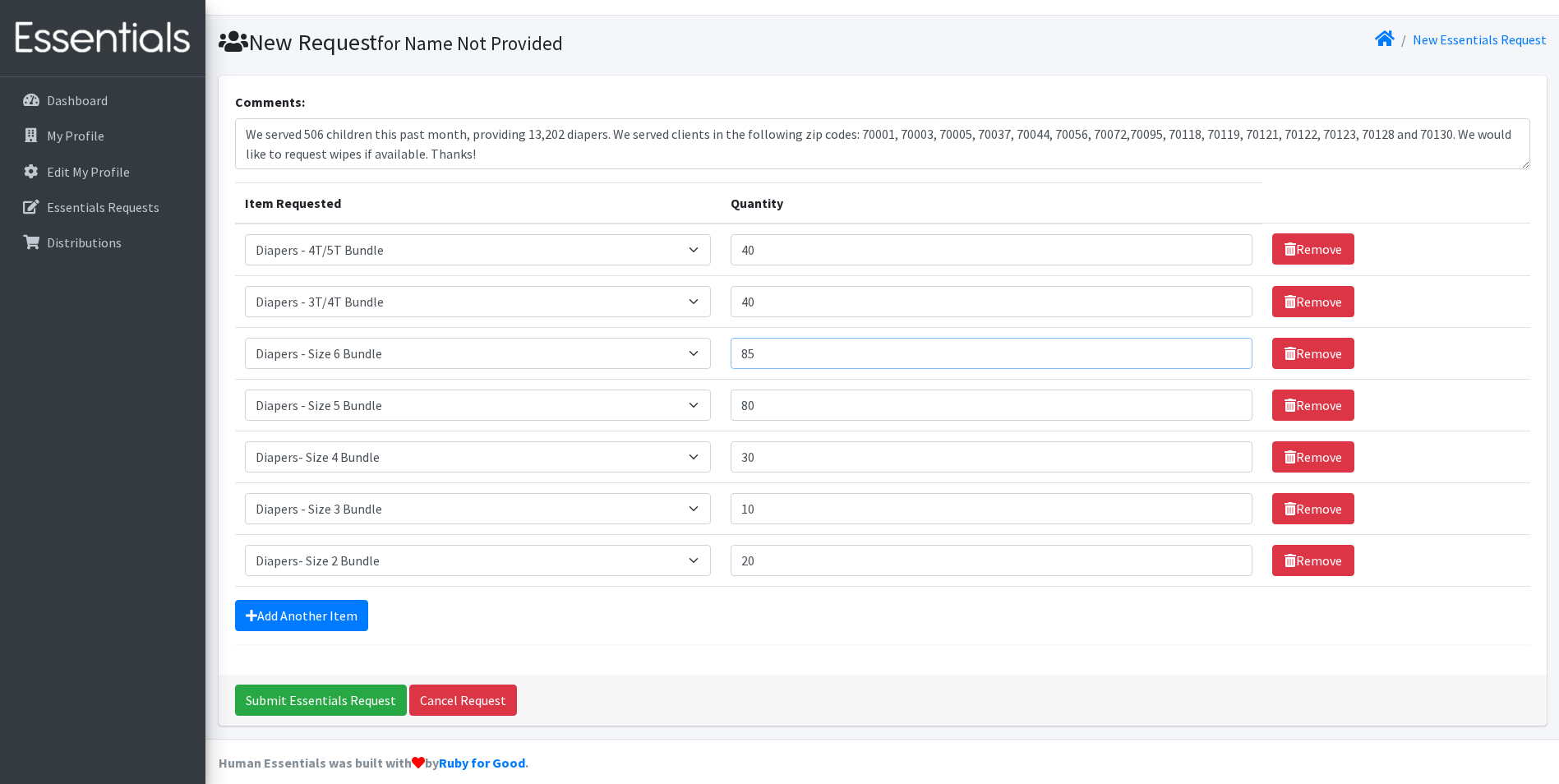
scroll to position [48, 0]
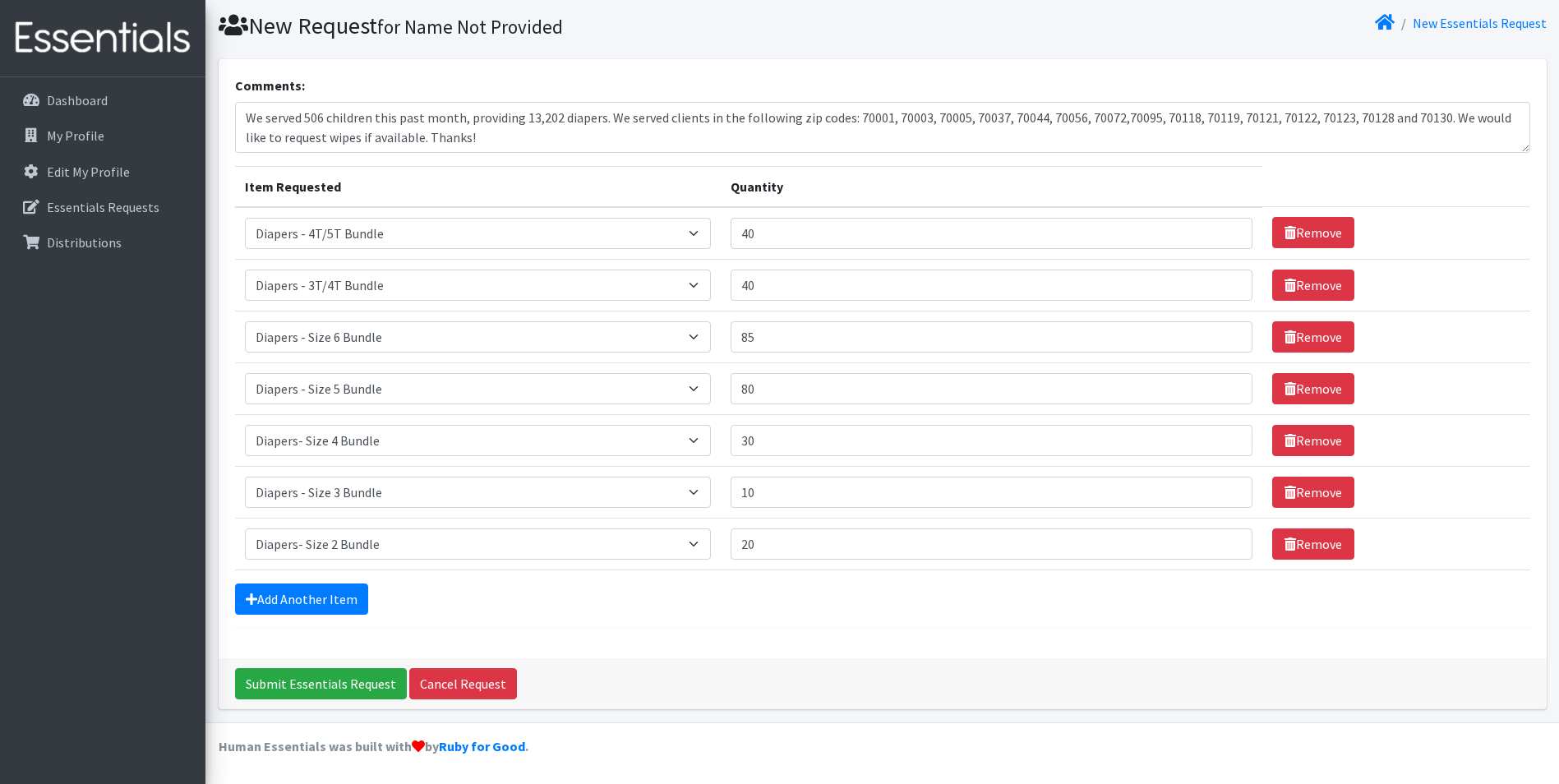
click at [787, 598] on div "Add Another Item" at bounding box center [882, 599] width 1295 height 31
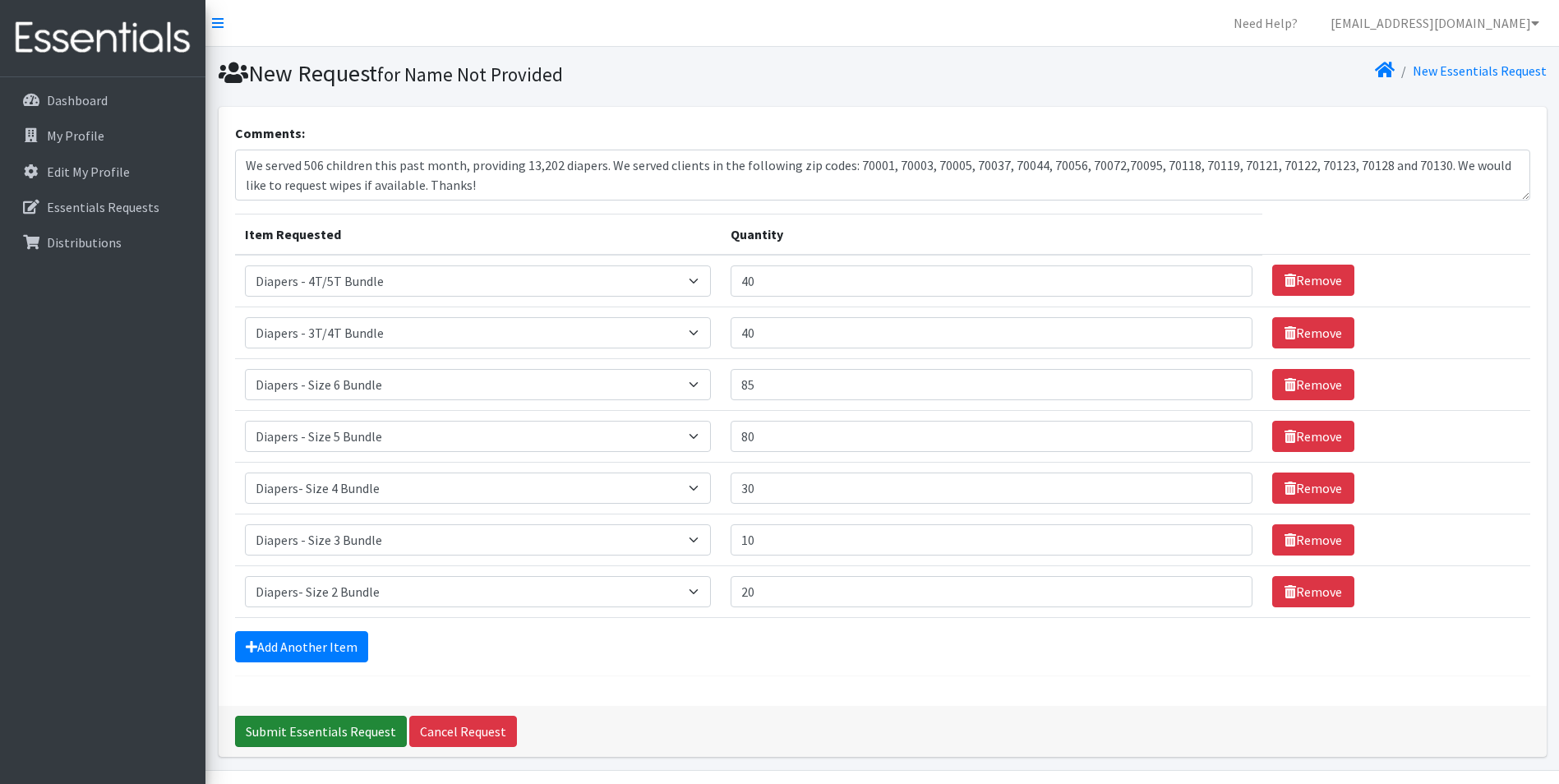
drag, startPoint x: 349, startPoint y: 726, endPoint x: 957, endPoint y: 715, distance: 607.5
click at [957, 715] on div "Submit Essentials Request Cancel Request" at bounding box center [883, 731] width 1328 height 51
click at [1447, 169] on textarea "We served 506 children this past month, providing 13,202 diapers. We served cli…" at bounding box center [882, 175] width 1295 height 51
type textarea "We served 506 children this past month, providing 13,202 diapers. We served cli…"
click at [991, 227] on th "Quantity" at bounding box center [992, 234] width 542 height 41
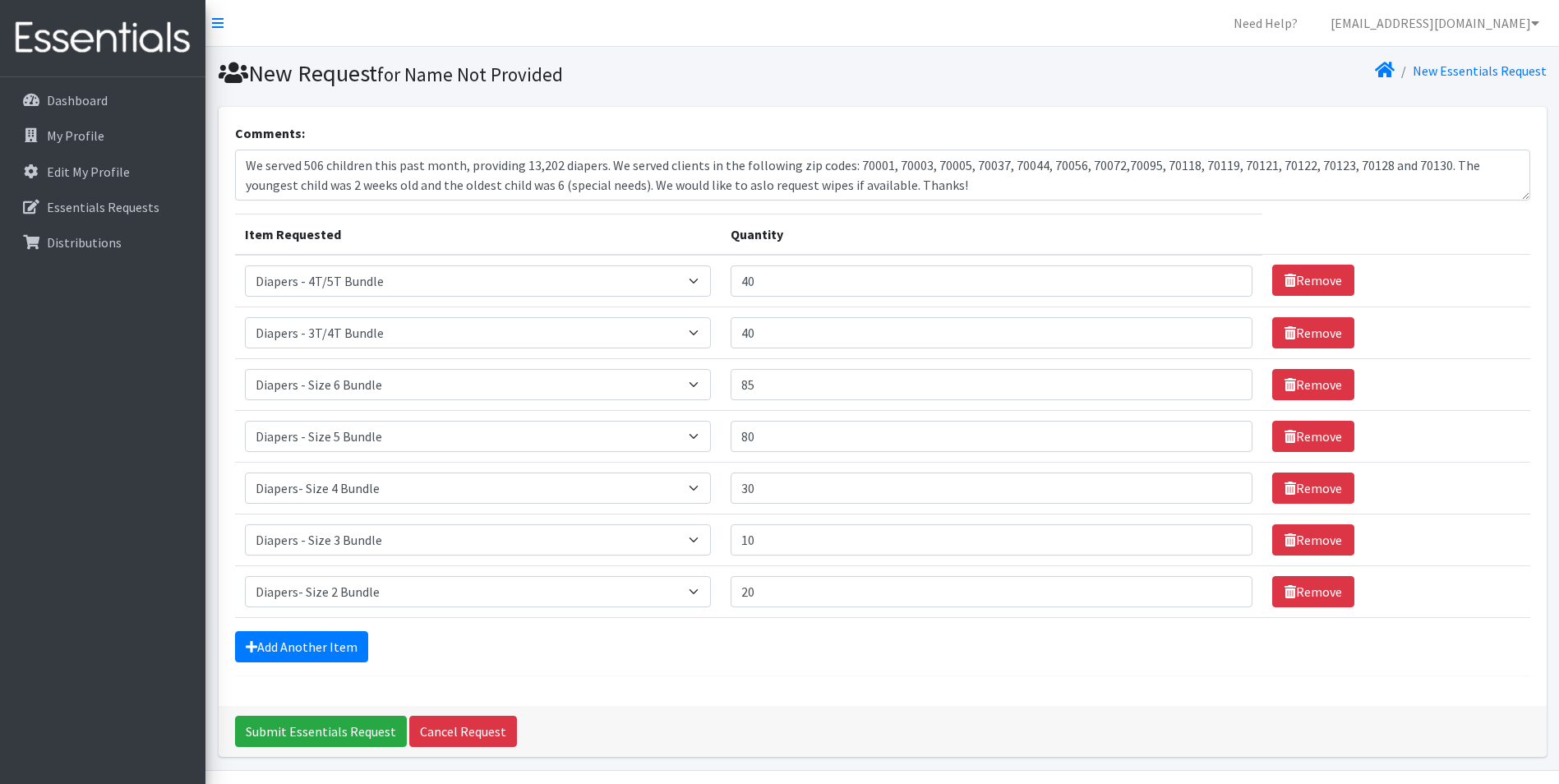
scroll to position [48, 0]
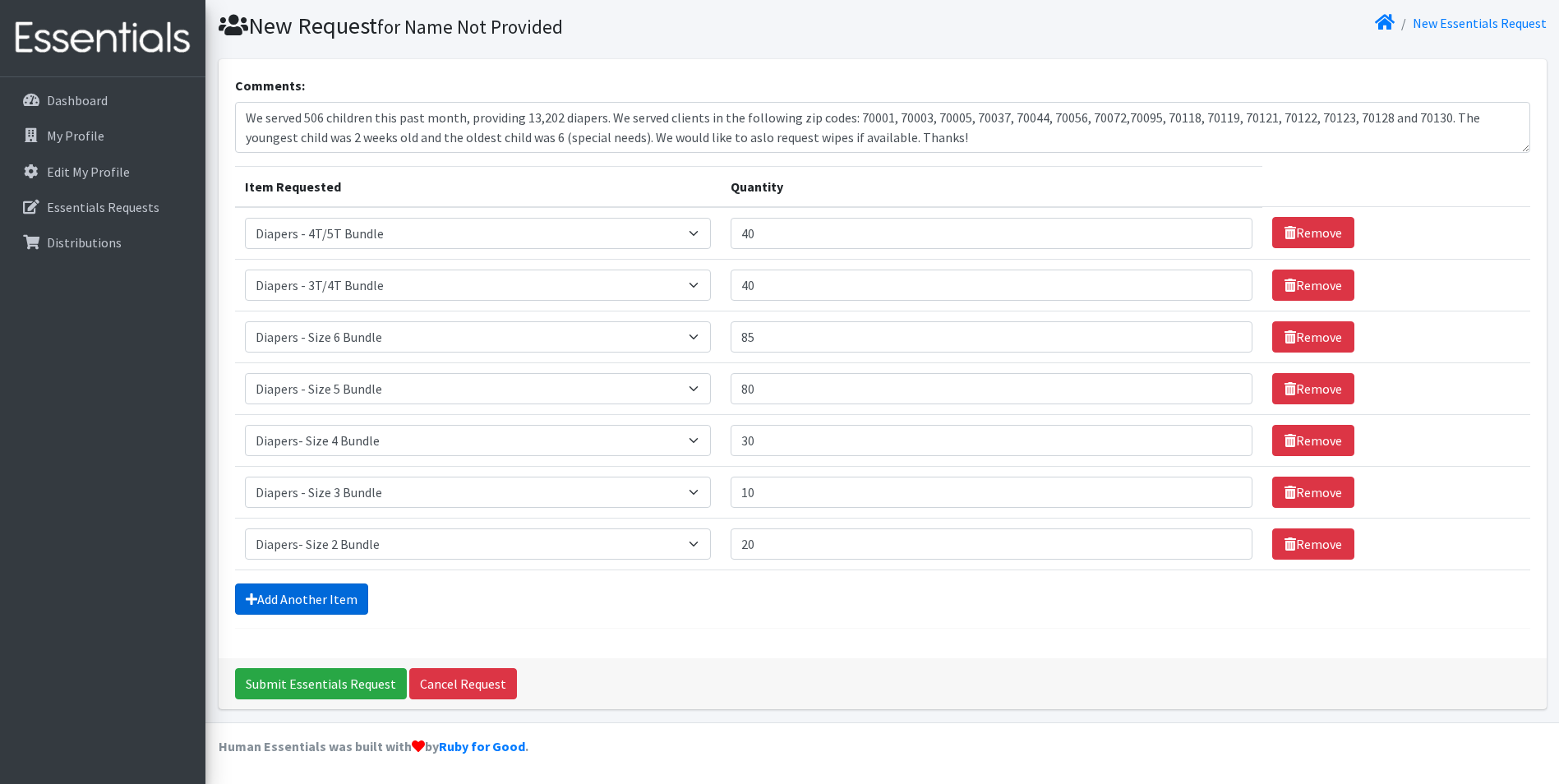
click at [330, 605] on link "Add Another Item" at bounding box center [301, 599] width 133 height 31
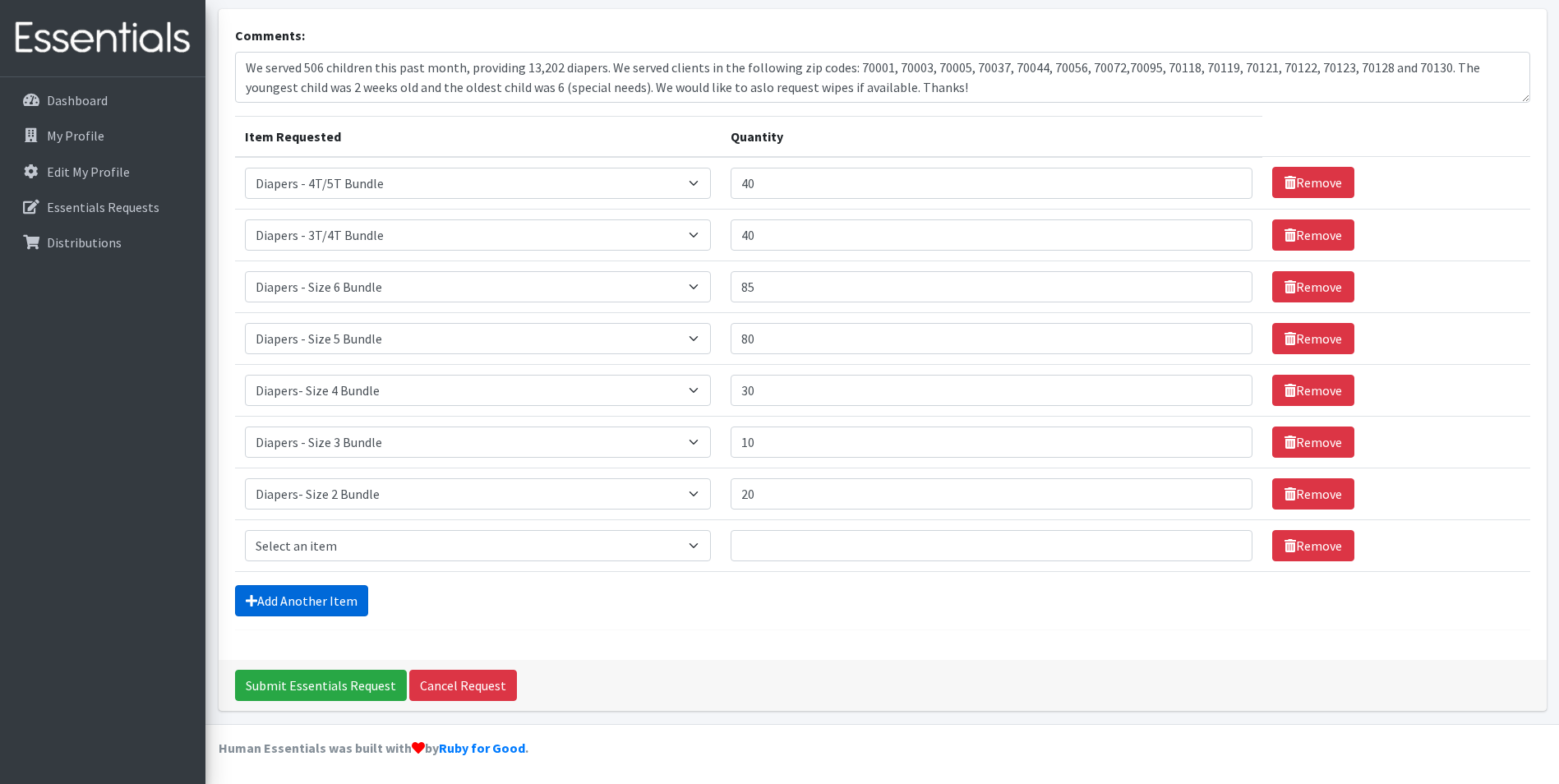
scroll to position [99, 0]
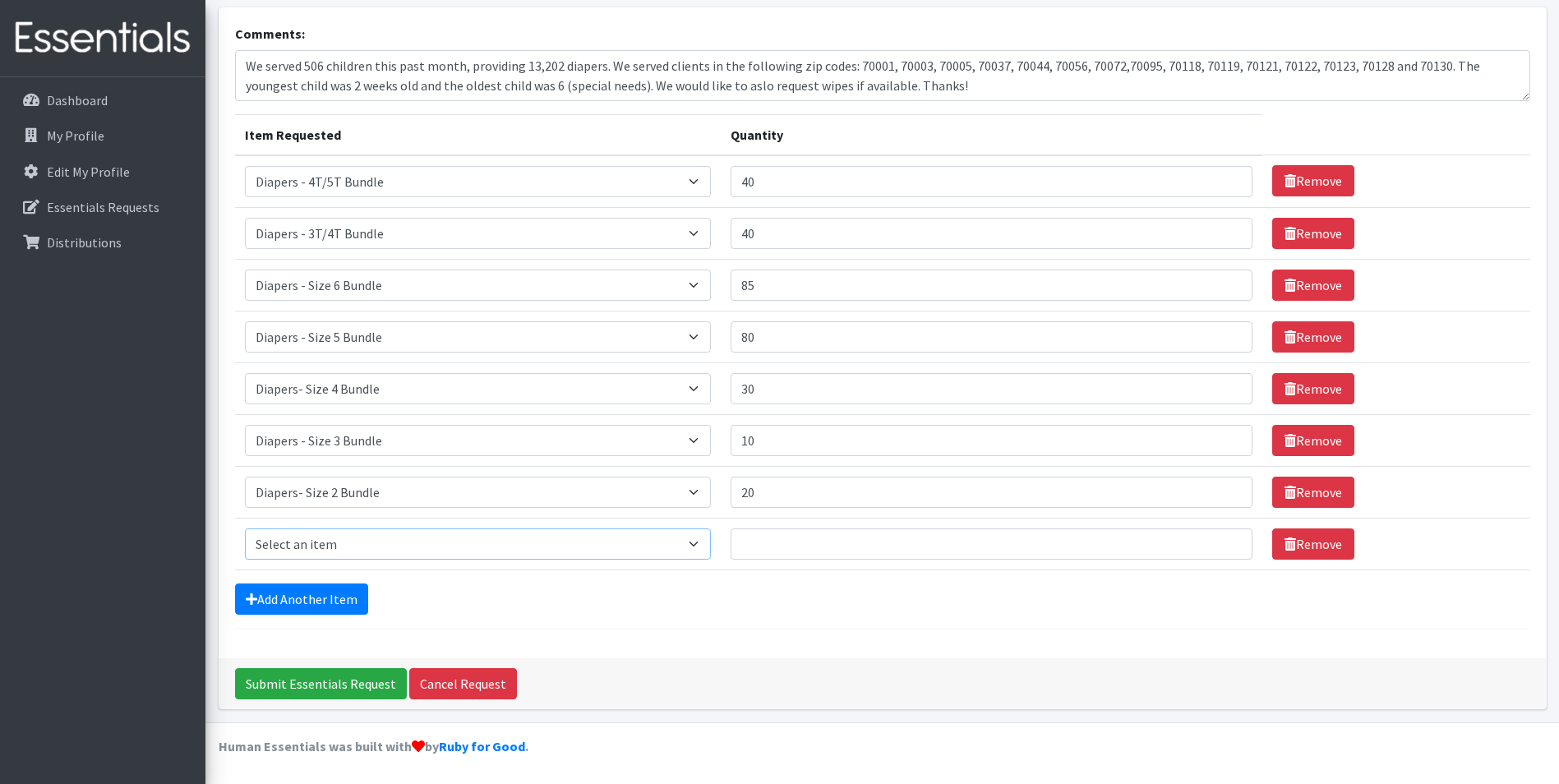
click at [649, 536] on select "Select an item Diaper - 2T/3T Bundle Diapers - 3T/4T Bundle Diapers - 4T/5T Bun…" at bounding box center [478, 544] width 466 height 31
click at [967, 606] on div "Add Another Item" at bounding box center [882, 599] width 1295 height 31
click at [1328, 546] on link "Remove" at bounding box center [1313, 544] width 82 height 31
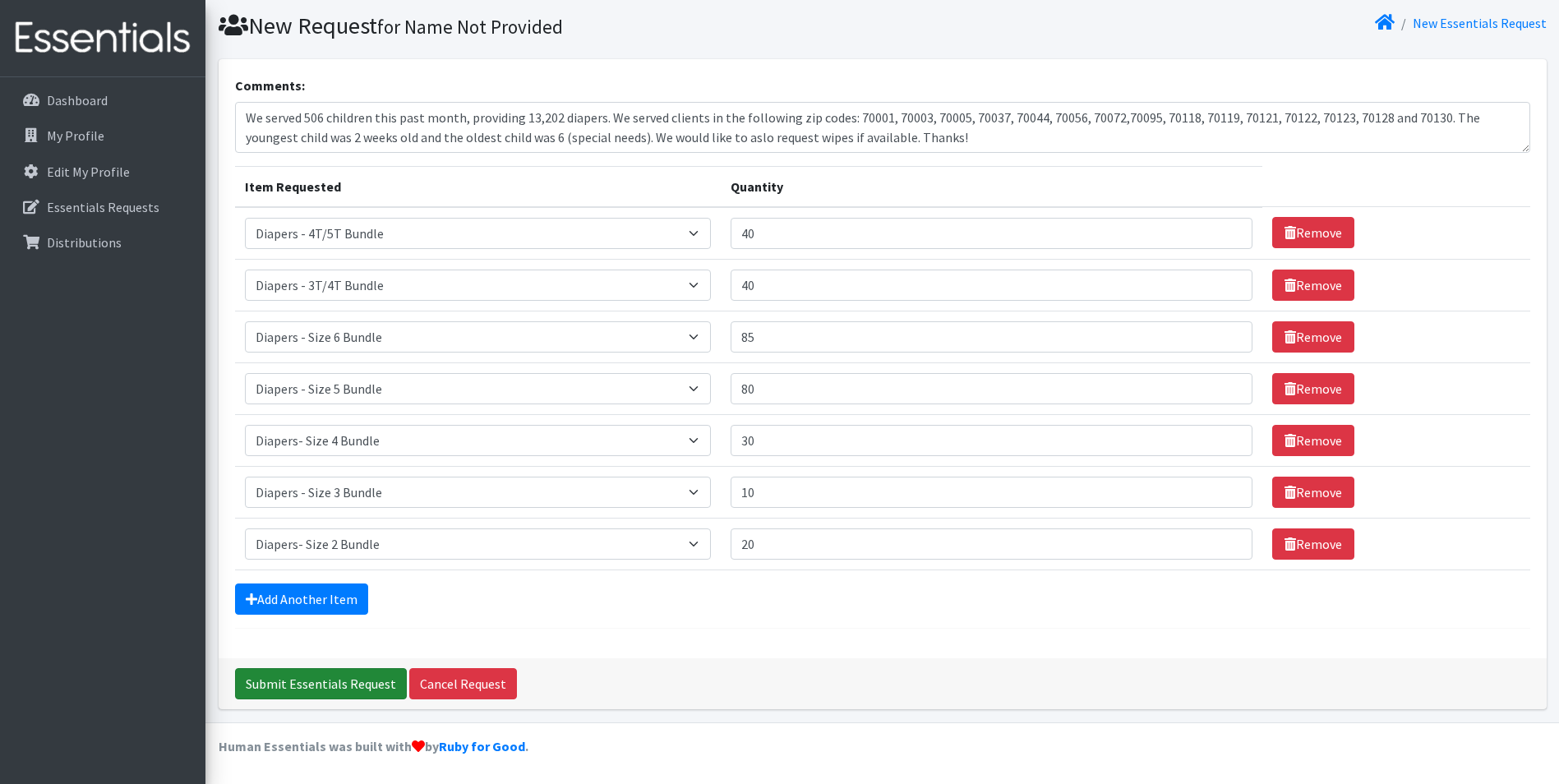
click at [312, 679] on input "Submit Essentials Request" at bounding box center [321, 683] width 172 height 31
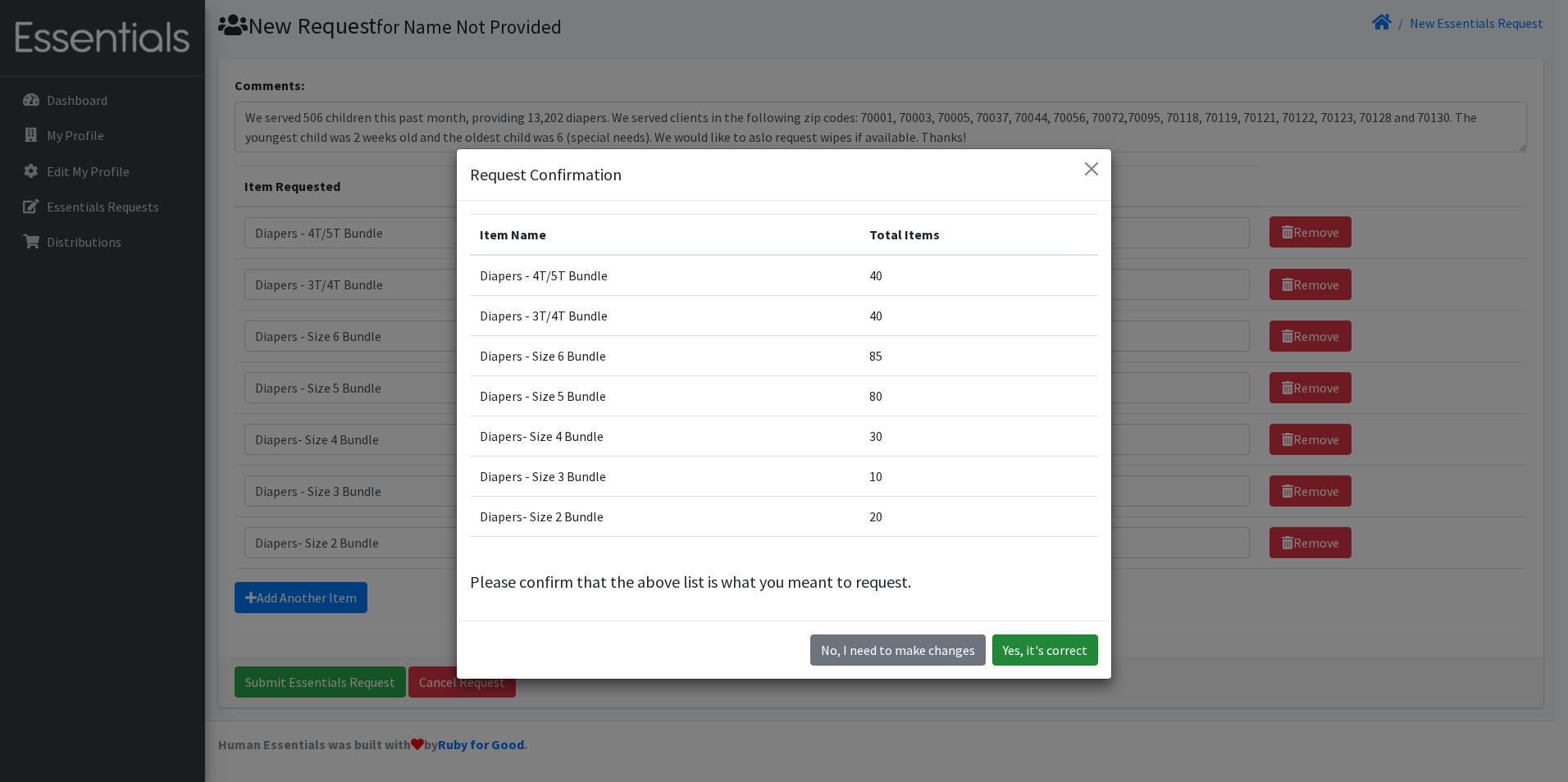
click at [1031, 646] on button "Yes, it's correct" at bounding box center [1045, 649] width 106 height 31
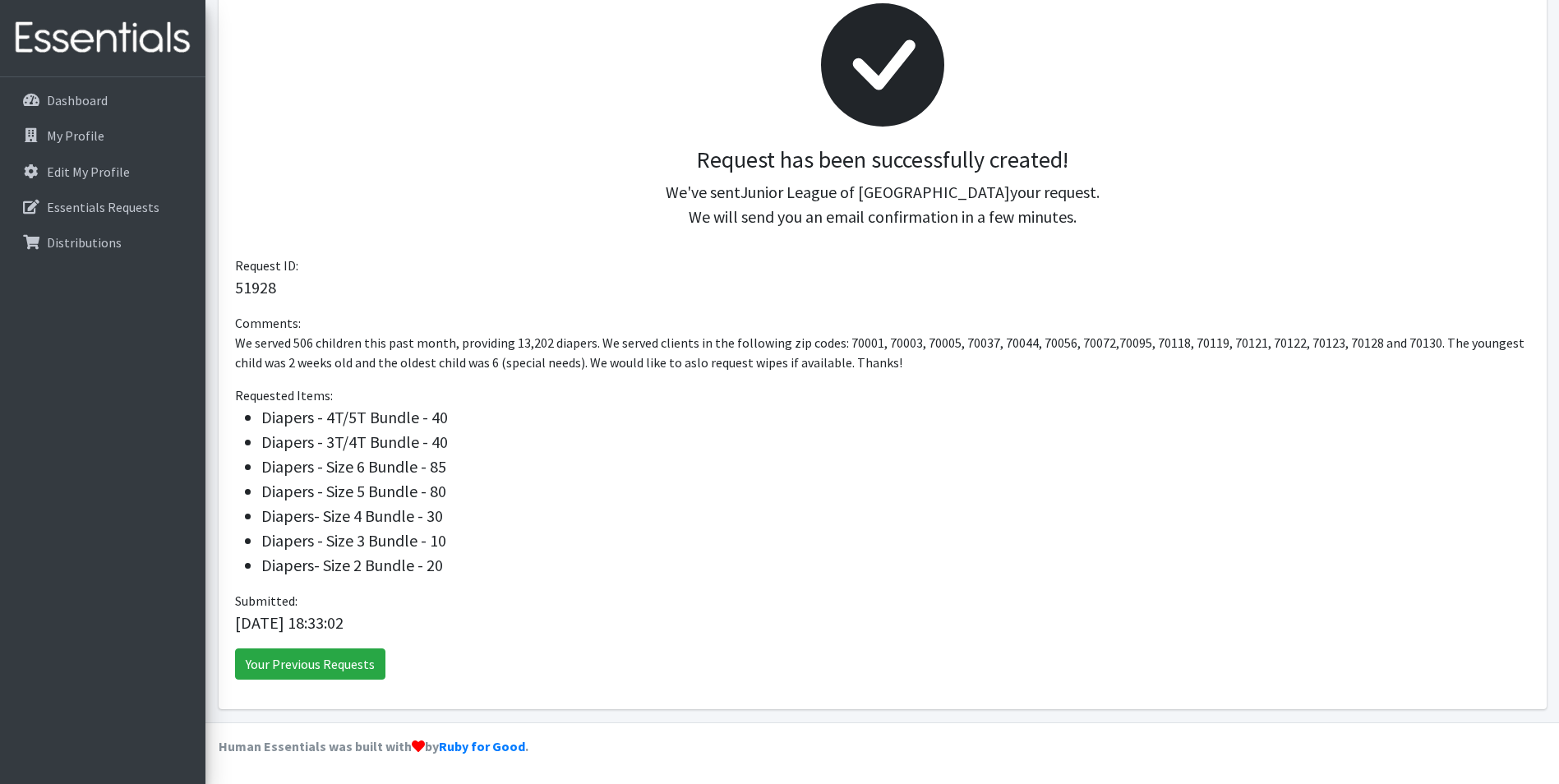
scroll to position [139, 0]
